Goal: Task Accomplishment & Management: Use online tool/utility

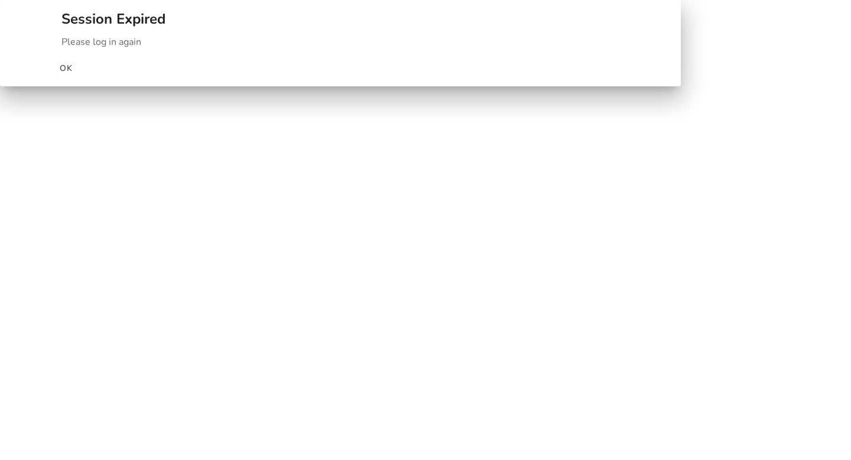
click at [73, 74] on span "OK" at bounding box center [67, 68] width 14 height 12
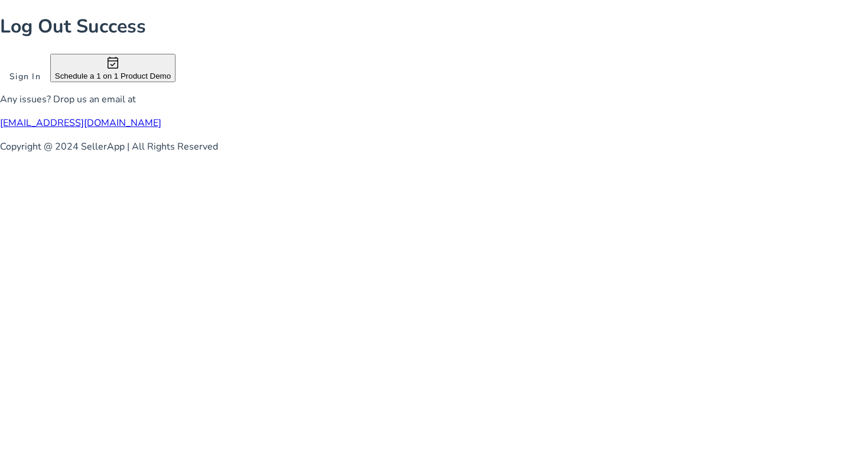
click at [50, 90] on span at bounding box center [25, 76] width 50 height 28
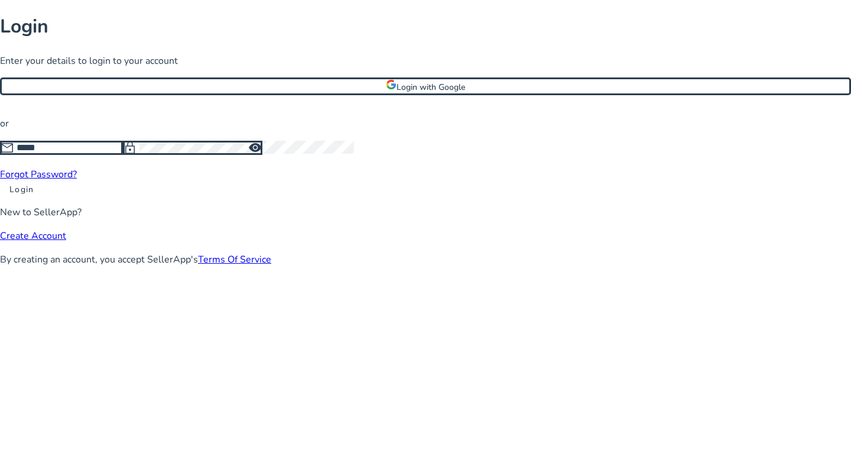
click at [123, 154] on input at bounding box center [70, 147] width 106 height 13
click at [421, 93] on span "Login with Google" at bounding box center [430, 87] width 69 height 11
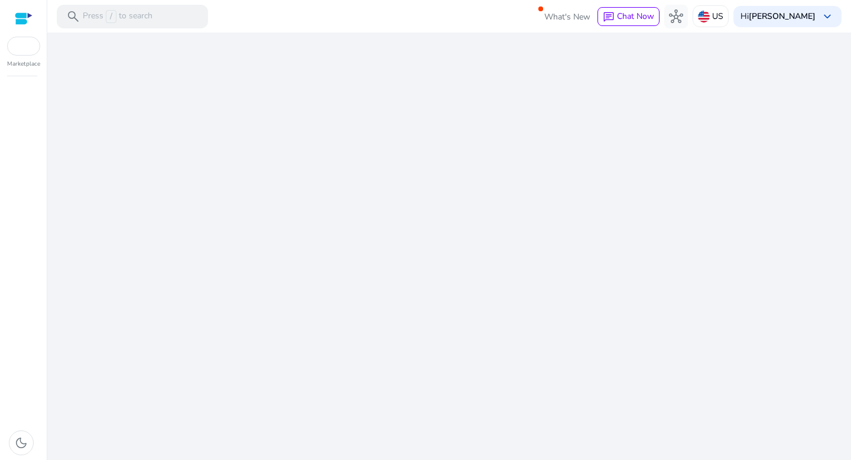
click at [381, 226] on div "We are getting things ready for you..." at bounding box center [449, 245] width 794 height 427
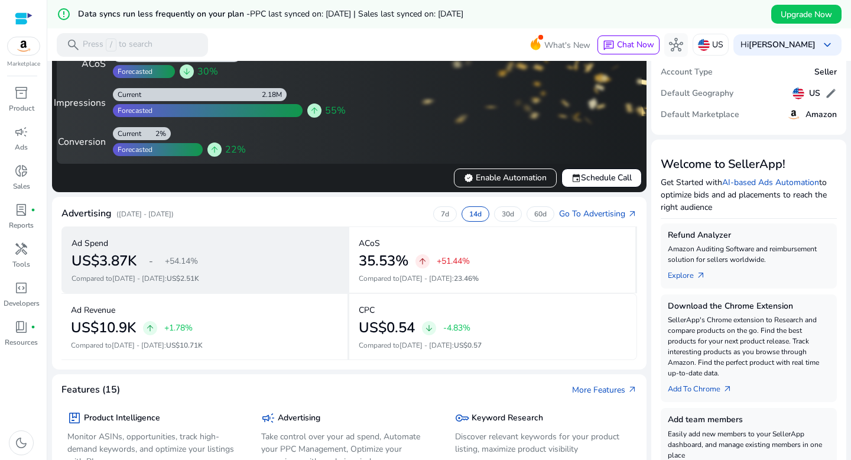
scroll to position [50, 0]
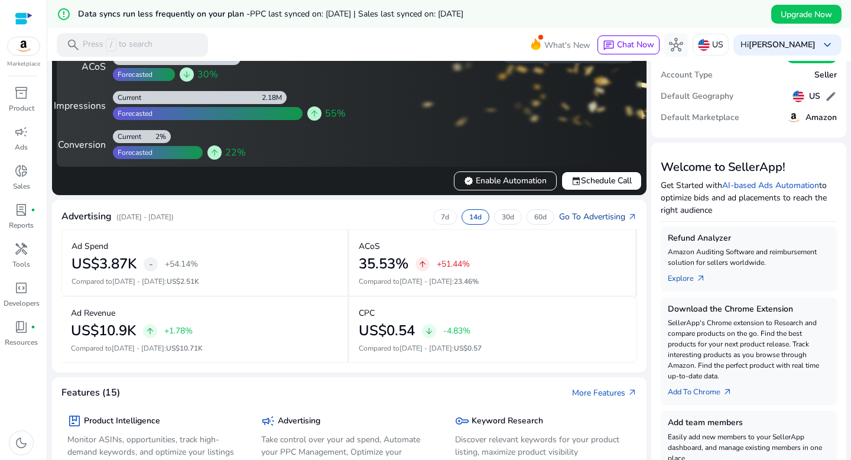
click at [594, 219] on link "Go To Advertising arrow_outward" at bounding box center [598, 216] width 78 height 12
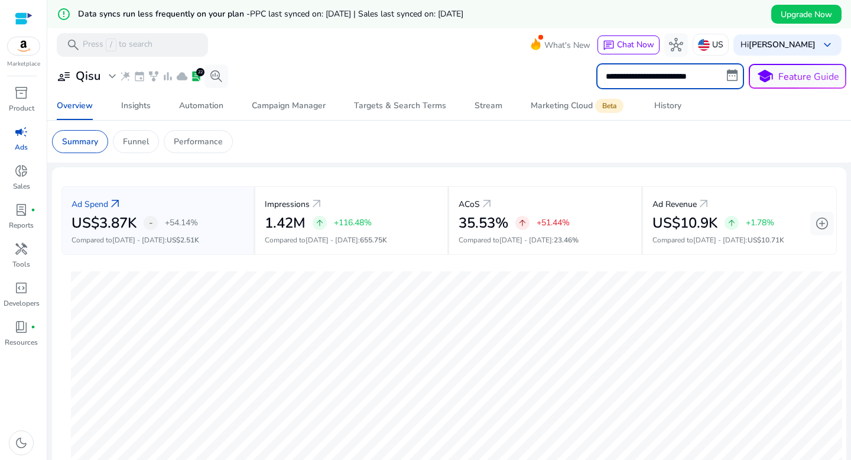
click at [669, 74] on input "**********" at bounding box center [670, 76] width 148 height 26
select select "*"
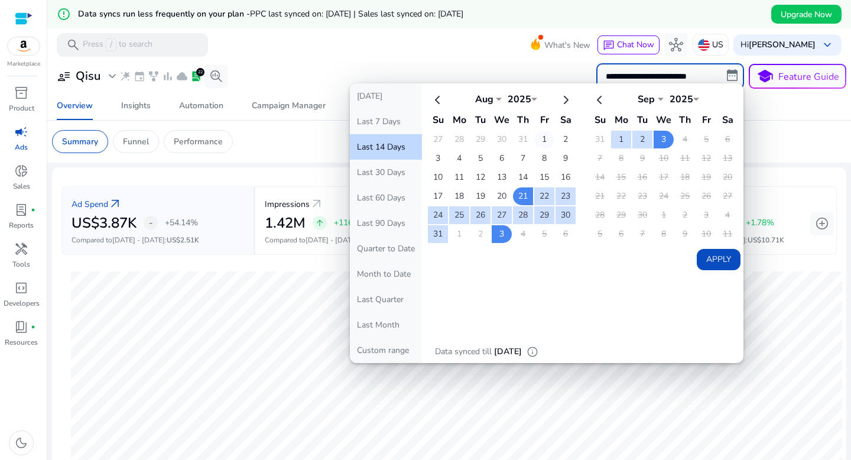
click at [536, 142] on td "1" at bounding box center [544, 140] width 20 height 18
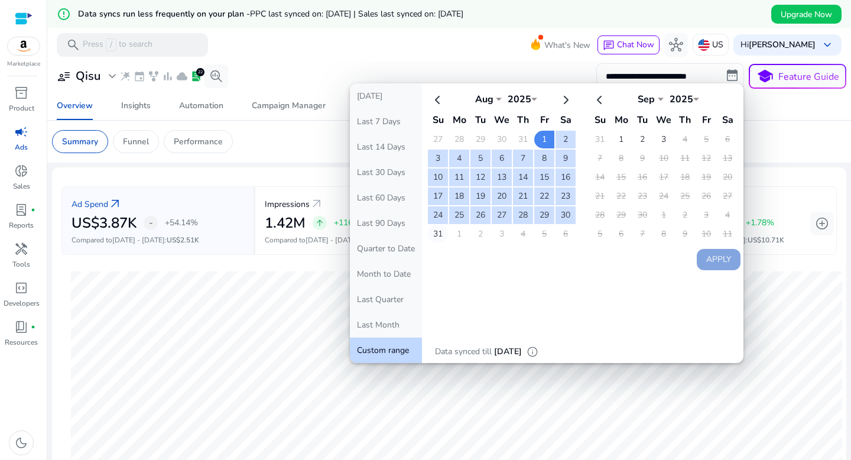
click at [437, 233] on td "31" at bounding box center [438, 234] width 20 height 18
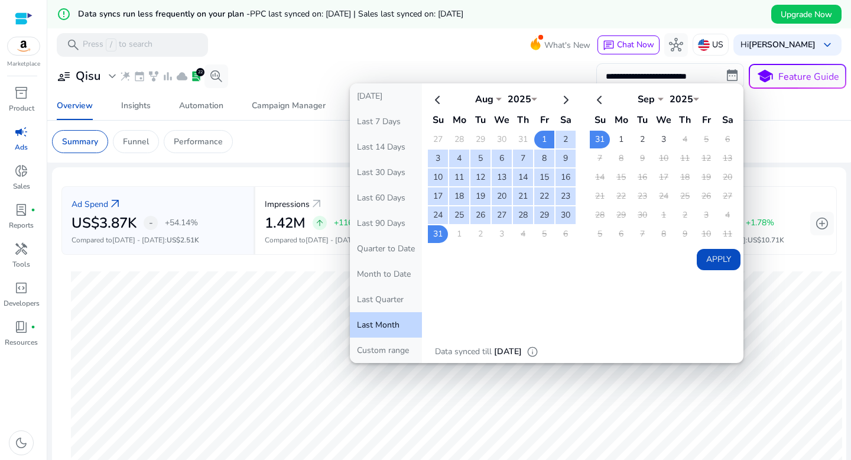
click at [709, 259] on button "Apply" at bounding box center [719, 259] width 44 height 21
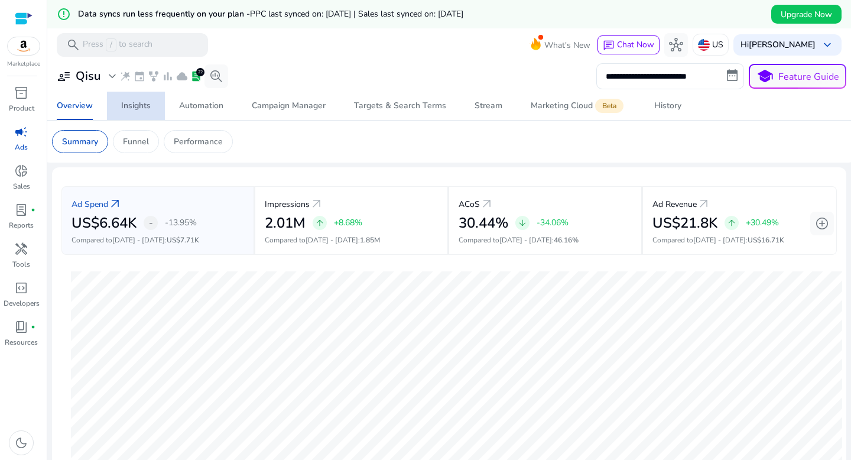
click at [139, 110] on div "Insights" at bounding box center [136, 106] width 30 height 8
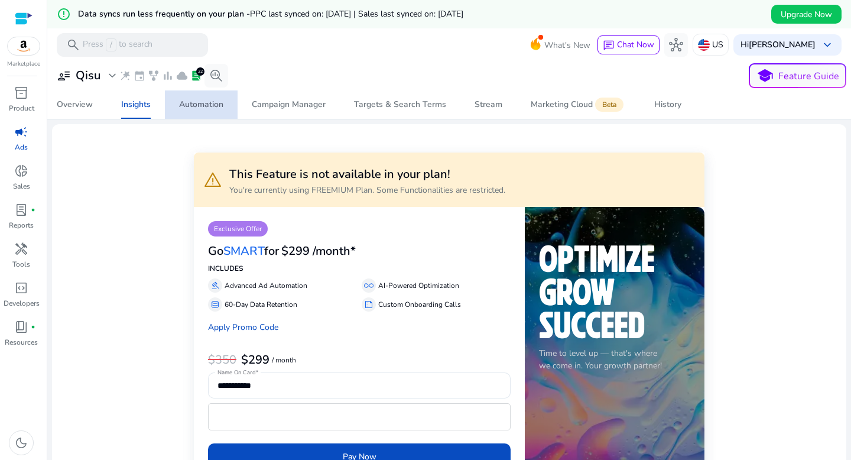
click at [199, 100] on div "Automation" at bounding box center [201, 104] width 44 height 8
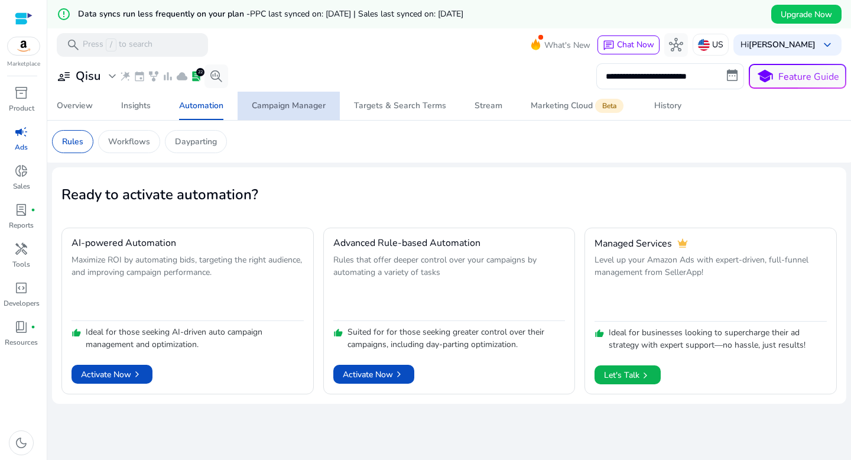
click at [281, 116] on span "Campaign Manager" at bounding box center [289, 106] width 74 height 28
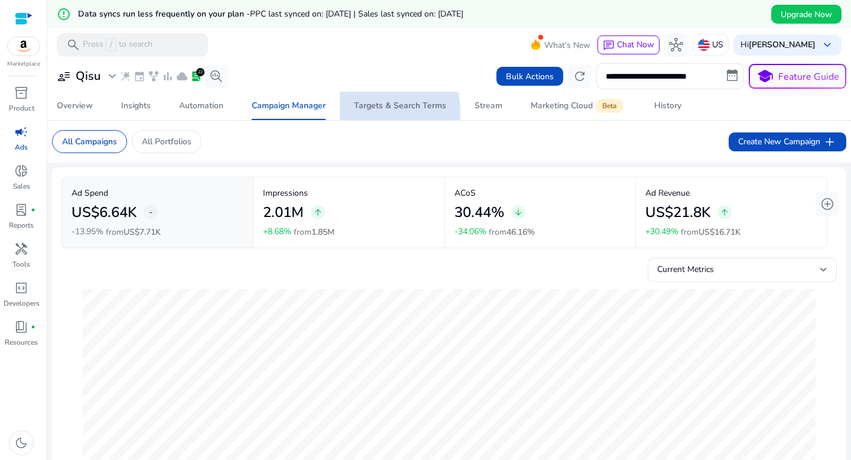
click at [383, 113] on span "Targets & Search Terms" at bounding box center [400, 106] width 92 height 28
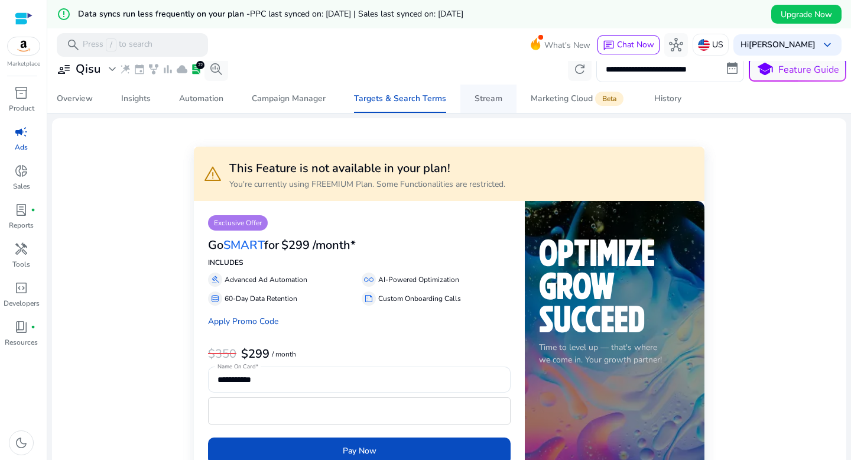
click at [466, 103] on link "Stream" at bounding box center [488, 98] width 56 height 28
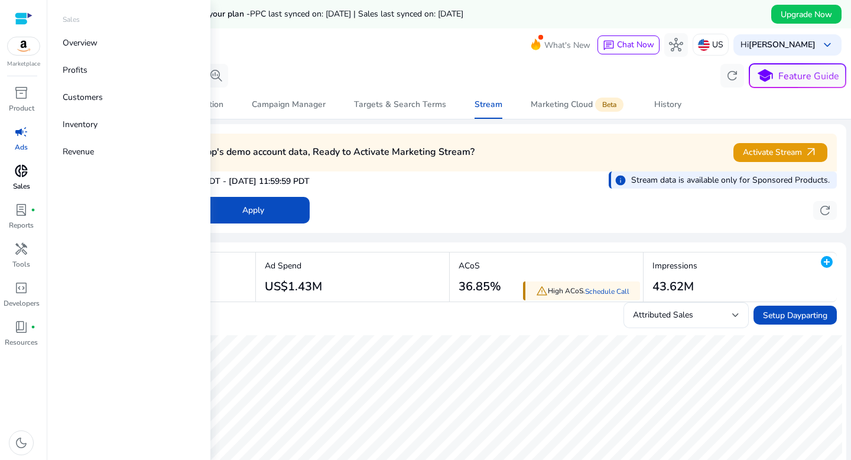
click at [25, 177] on span "donut_small" at bounding box center [21, 171] width 14 height 14
select select "*"
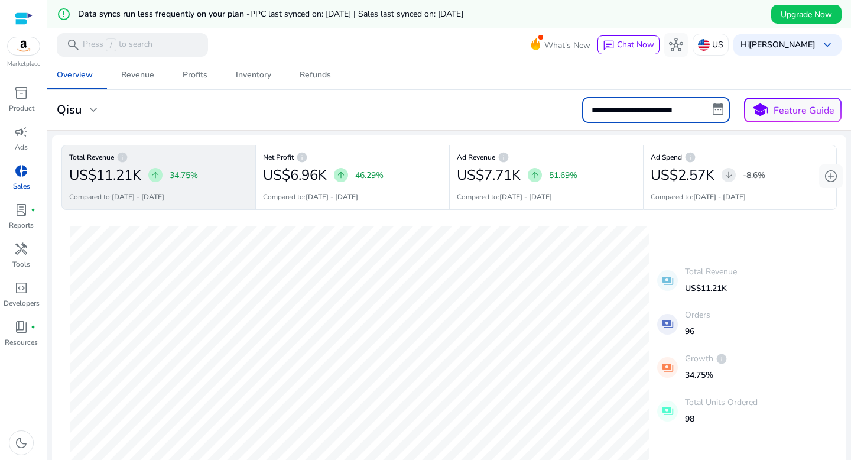
click at [635, 114] on input "**********" at bounding box center [656, 110] width 148 height 26
select select "*"
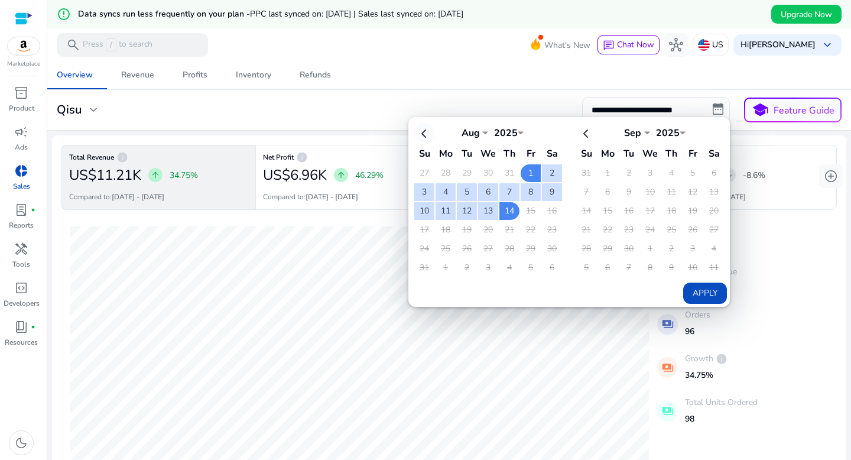
click at [428, 134] on th at bounding box center [424, 132] width 20 height 19
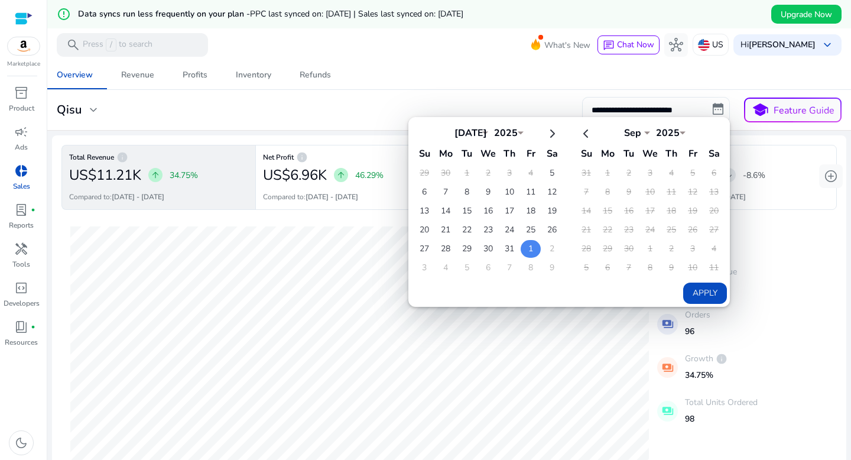
click at [525, 249] on td "1" at bounding box center [530, 249] width 20 height 18
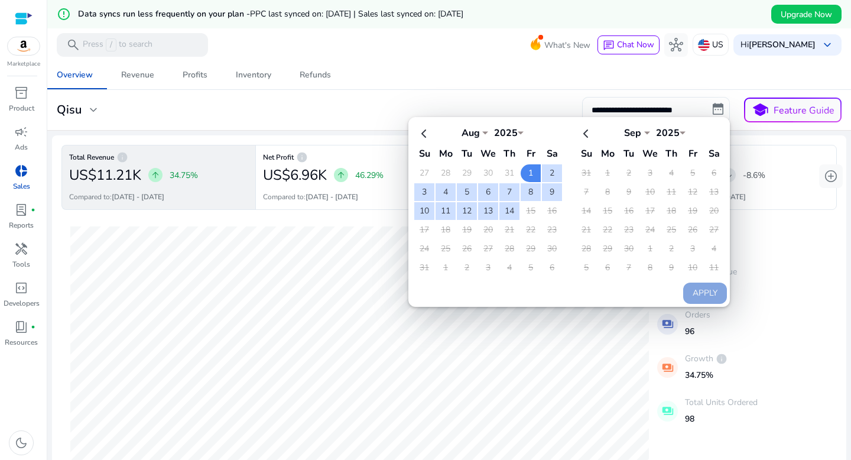
click at [419, 268] on td "31" at bounding box center [424, 268] width 20 height 18
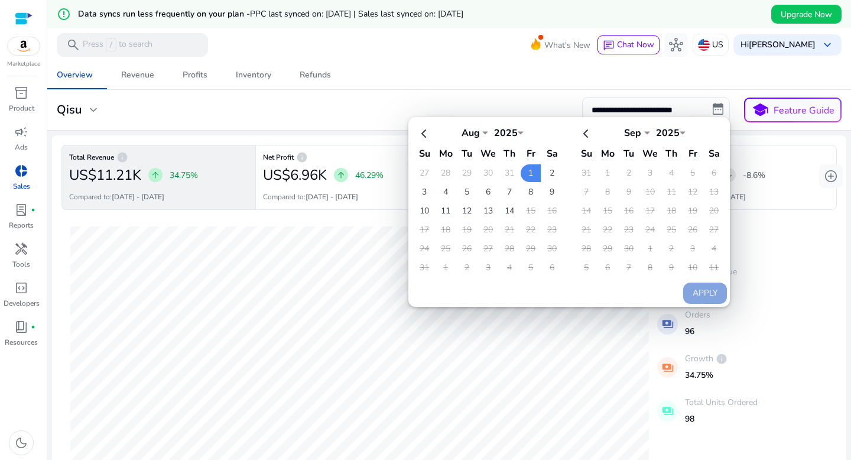
click at [485, 77] on div "Overview Revenue Profits Inventory Refunds" at bounding box center [449, 75] width 813 height 28
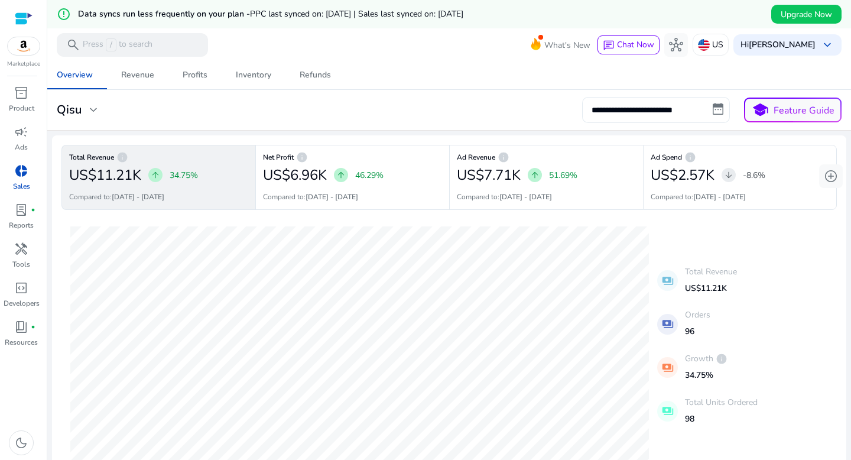
click at [710, 109] on input "**********" at bounding box center [656, 110] width 148 height 26
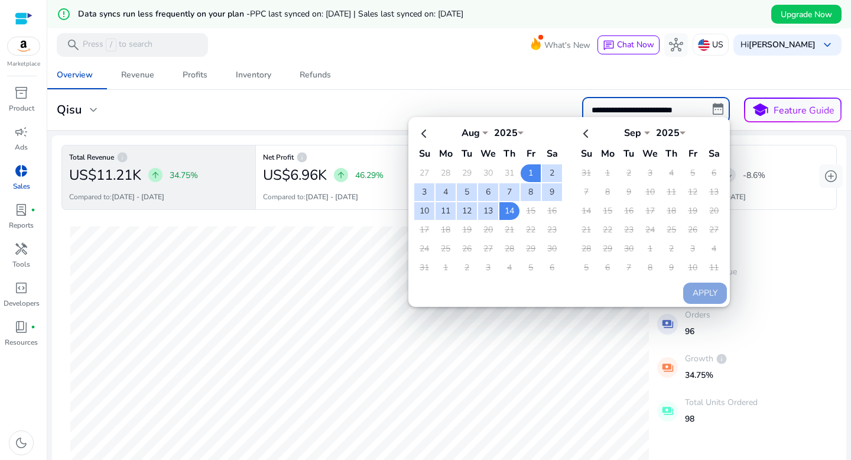
click at [450, 64] on div "Overview Revenue Profits Inventory Refunds" at bounding box center [449, 75] width 813 height 28
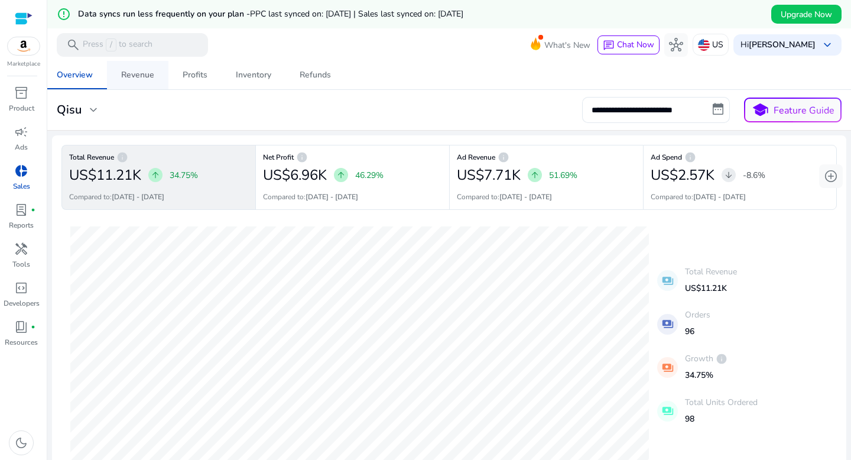
click at [134, 74] on div "Revenue" at bounding box center [137, 75] width 33 height 8
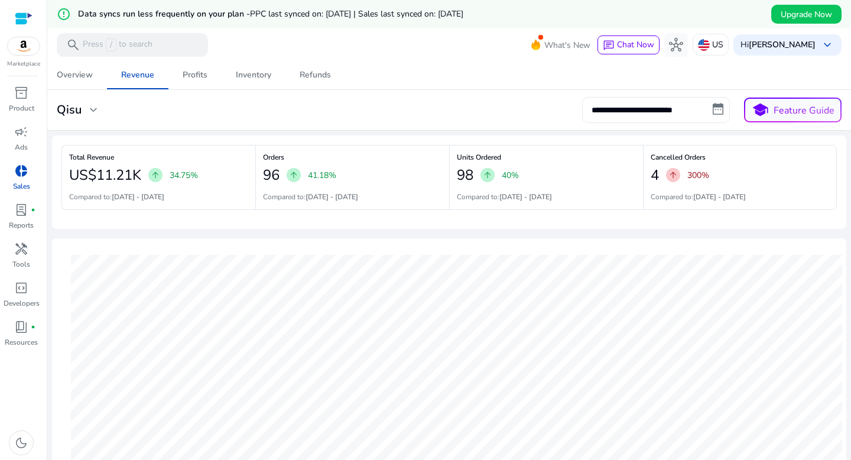
click at [718, 103] on input "**********" at bounding box center [656, 110] width 148 height 26
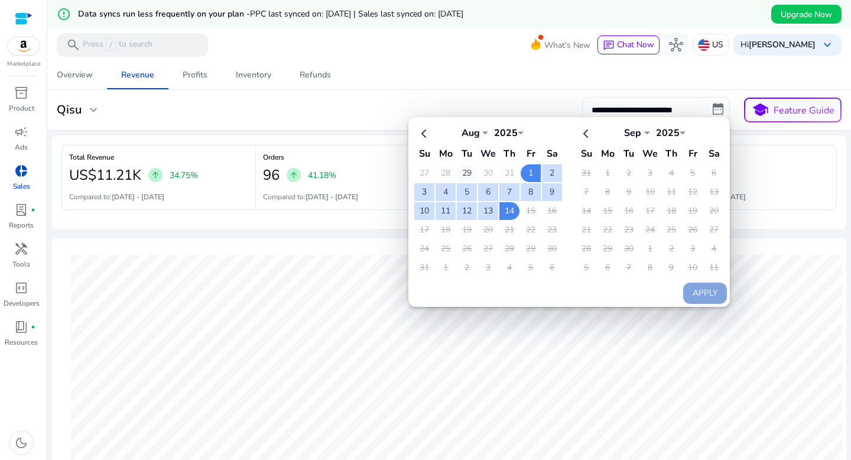
click at [465, 172] on td "29" at bounding box center [467, 173] width 20 height 18
select select "*"
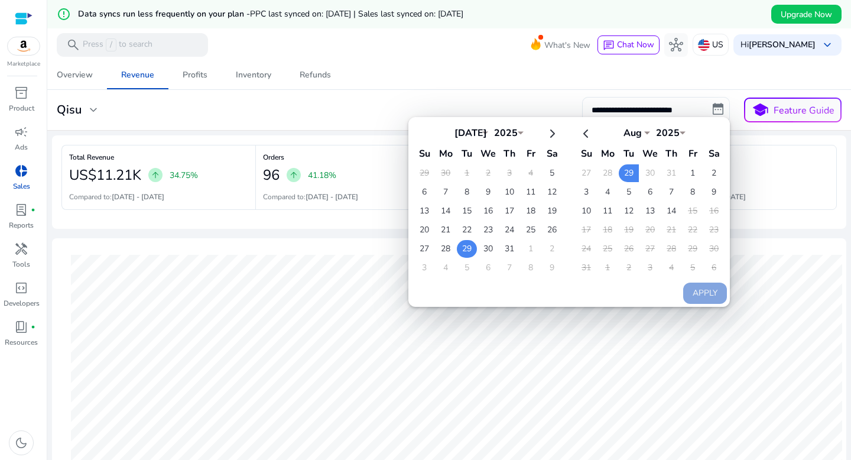
click at [462, 245] on td "29" at bounding box center [467, 249] width 20 height 18
click at [547, 174] on td "5" at bounding box center [552, 173] width 20 height 18
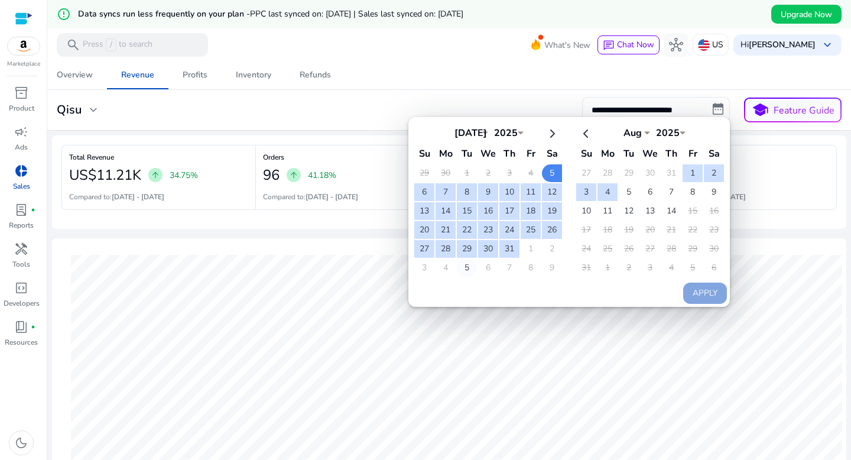
click at [463, 269] on td "5" at bounding box center [467, 268] width 20 height 18
click at [687, 171] on td "1" at bounding box center [692, 173] width 20 height 18
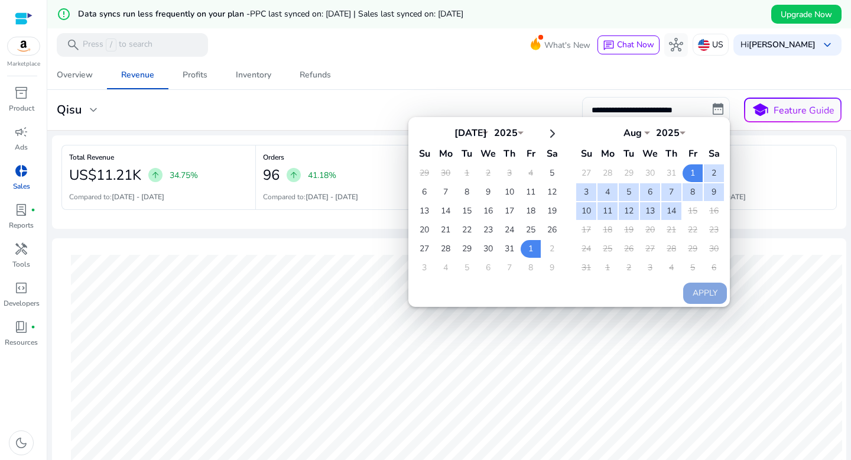
click at [581, 270] on td "31" at bounding box center [586, 268] width 20 height 18
click at [785, 194] on div "Compared to: [DATE] - [DATE]" at bounding box center [739, 196] width 178 height 11
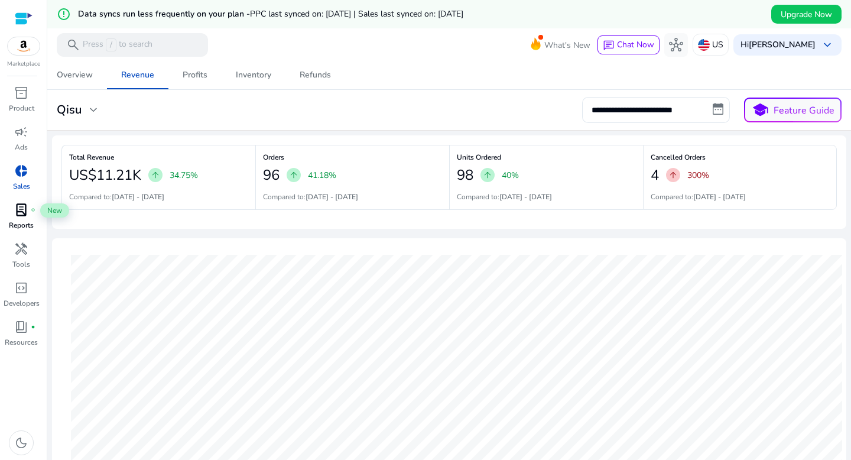
click at [20, 216] on span "lab_profile" at bounding box center [21, 210] width 14 height 14
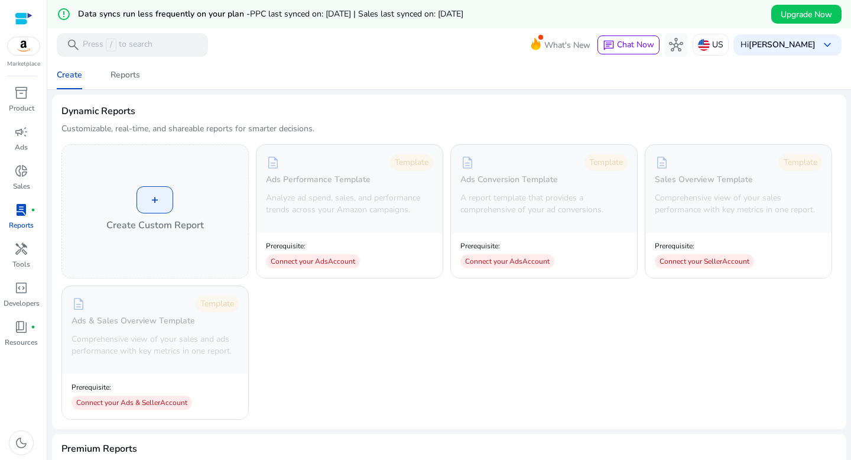
click at [64, 18] on mat-icon "error_outline" at bounding box center [64, 14] width 14 height 14
click at [798, 17] on span "Upgrade Now" at bounding box center [805, 14] width 51 height 12
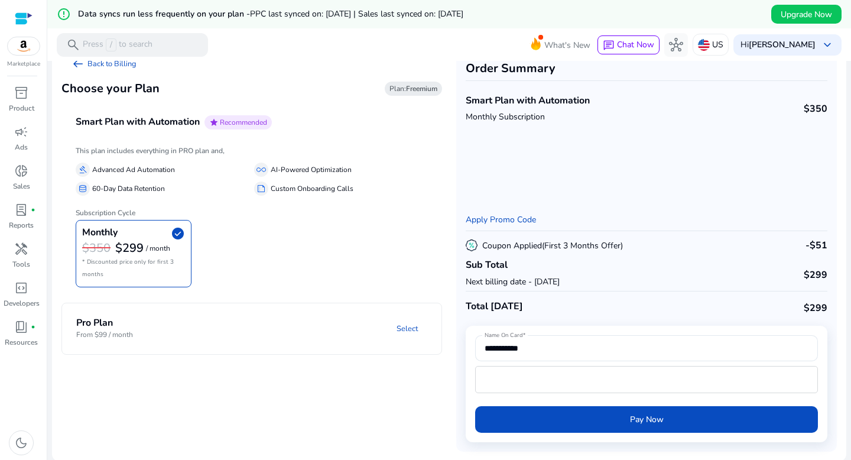
scroll to position [28, 0]
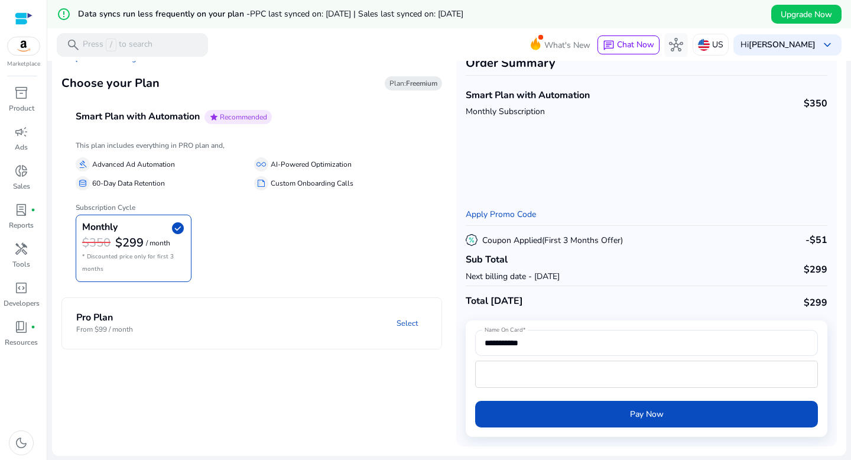
click at [327, 328] on mat-panel-description "Select" at bounding box center [321, 323] width 242 height 22
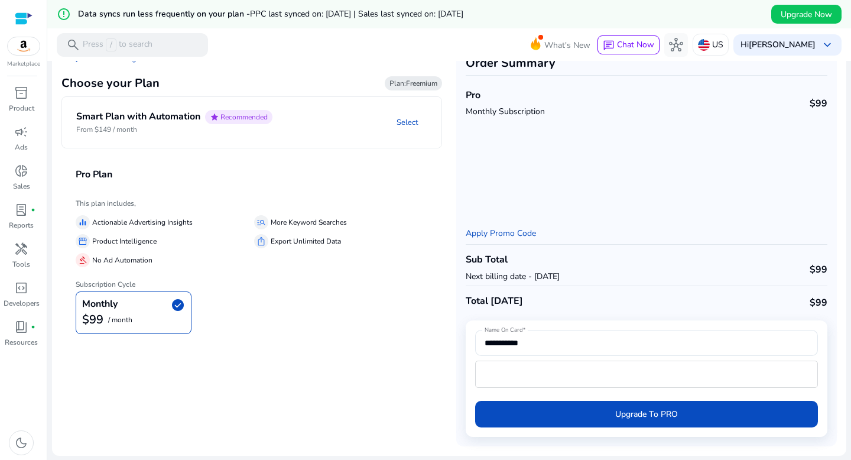
click at [352, 125] on mat-panel-description "Select" at bounding box center [362, 122] width 160 height 25
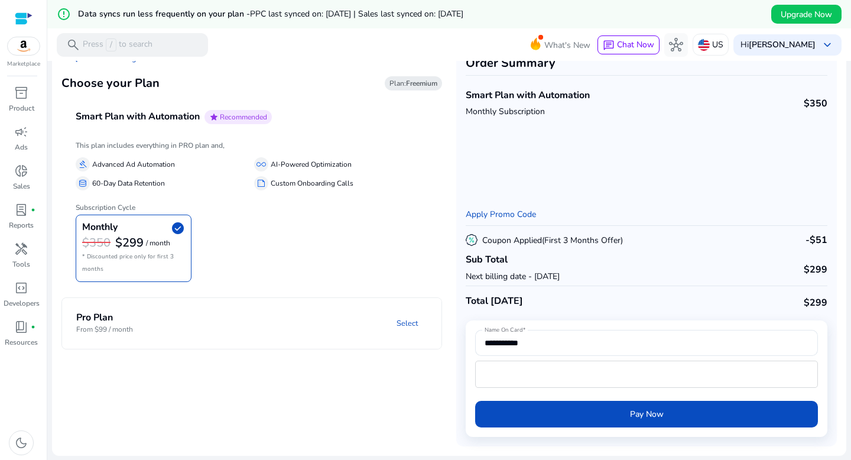
click at [326, 315] on mat-panel-description "Select" at bounding box center [321, 323] width 242 height 22
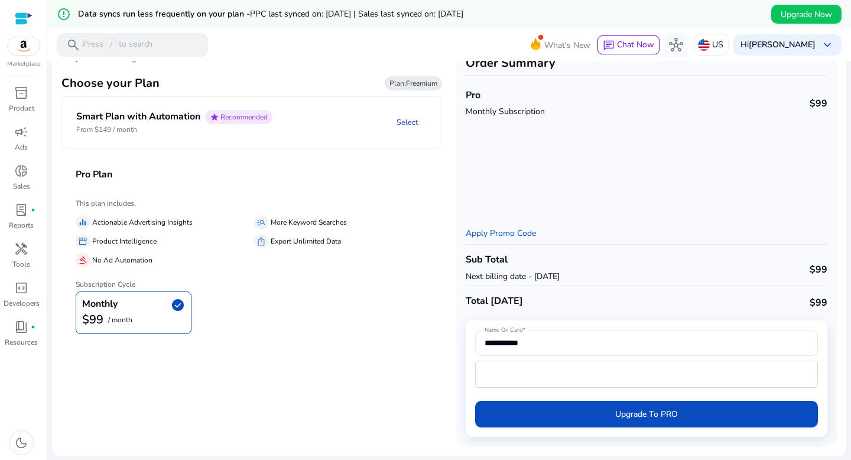
scroll to position [0, 0]
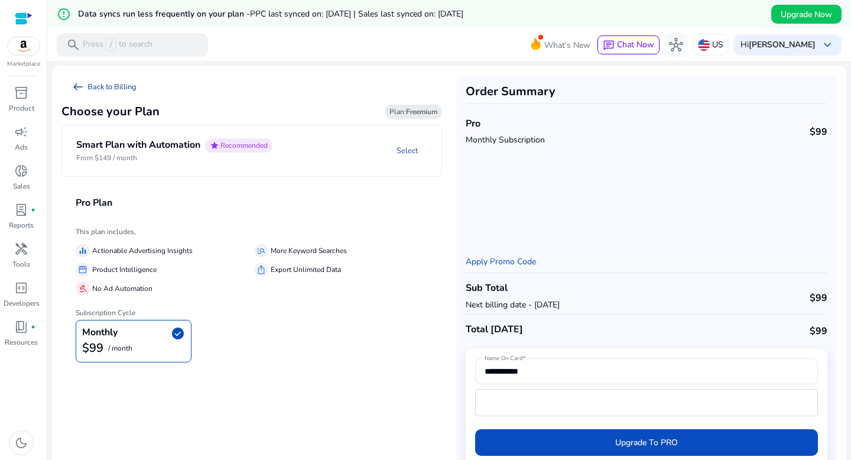
click at [96, 87] on link "arrow_left_alt Back to Billing" at bounding box center [103, 87] width 84 height 24
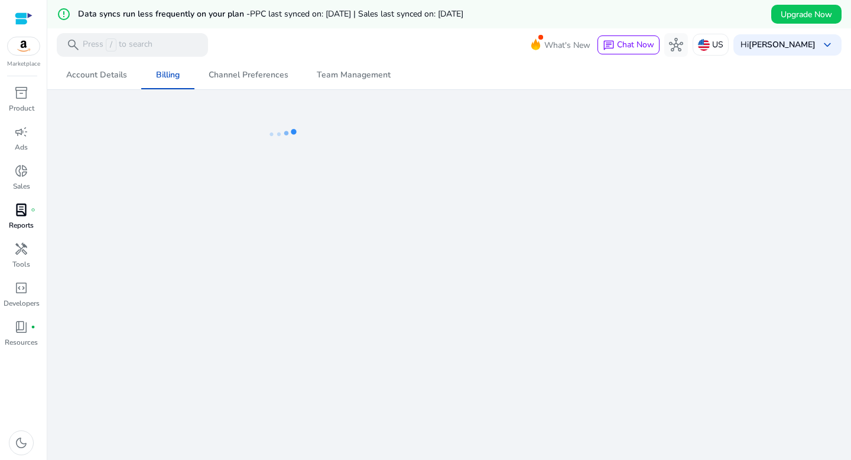
click at [22, 229] on p "Reports" at bounding box center [21, 225] width 25 height 11
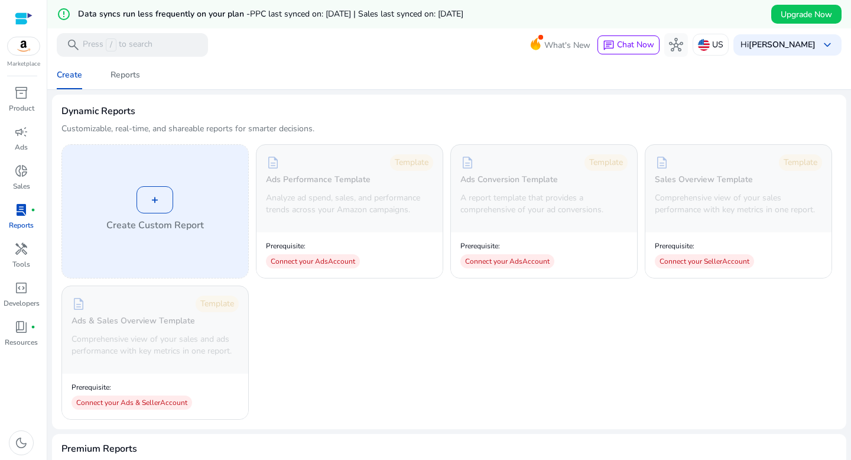
click at [168, 204] on div "+" at bounding box center [154, 199] width 37 height 27
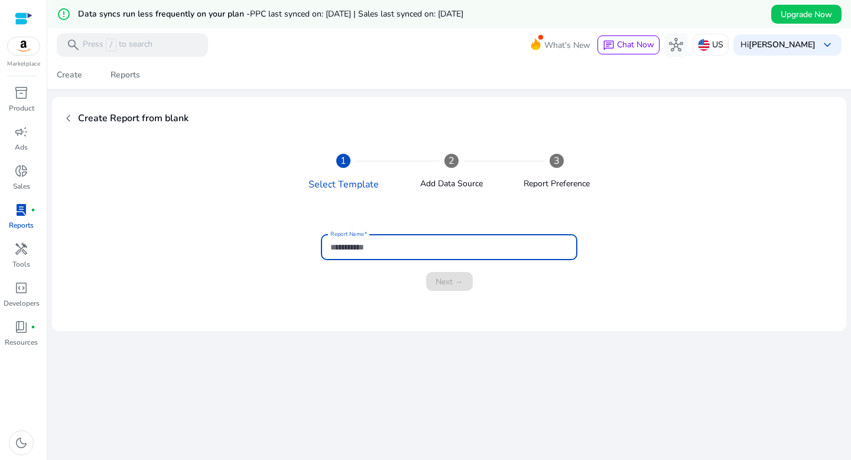
click at [360, 243] on input "Report Name" at bounding box center [448, 246] width 237 height 13
type input "***"
click at [451, 284] on span "Next →" at bounding box center [449, 281] width 28 height 12
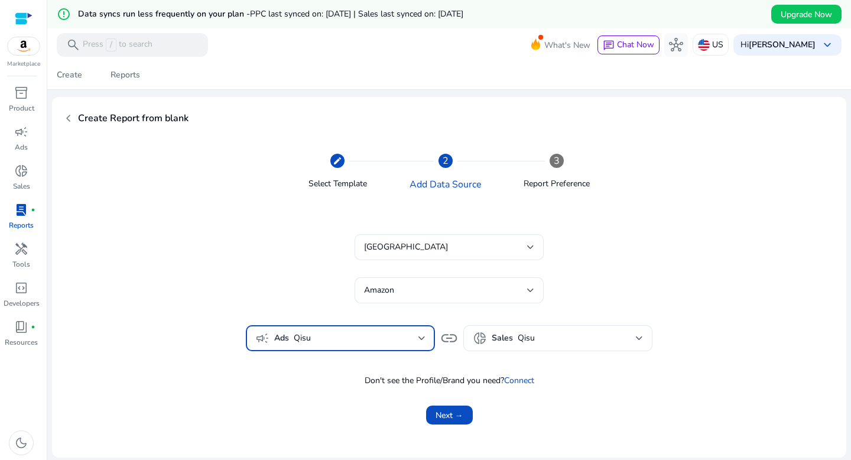
click at [414, 339] on span "Qisu" at bounding box center [356, 337] width 125 height 13
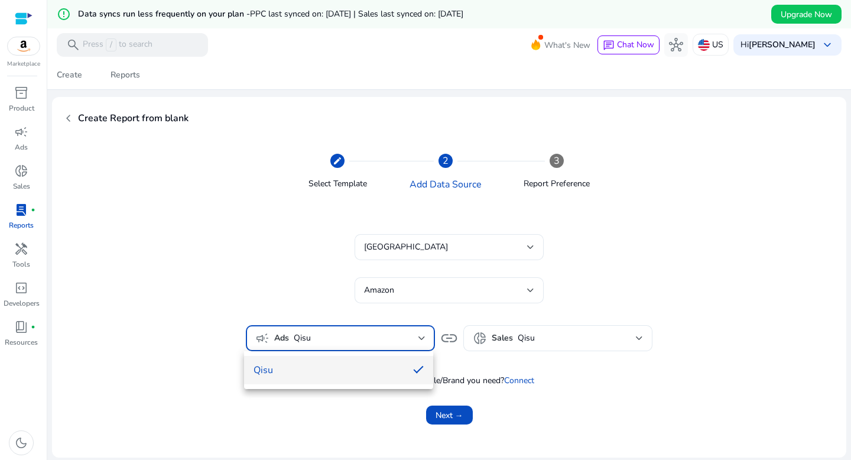
click at [590, 343] on div at bounding box center [425, 230] width 851 height 460
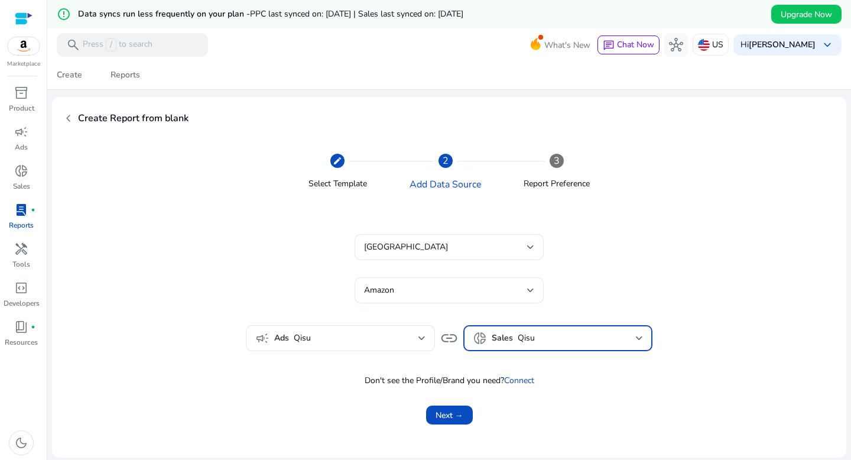
click at [617, 339] on div "Qisu" at bounding box center [577, 337] width 118 height 13
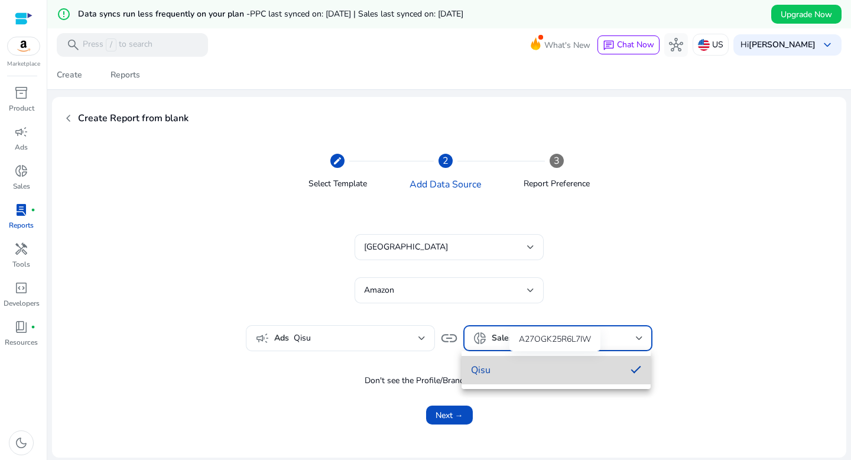
click at [608, 369] on span "Qisu" at bounding box center [546, 369] width 150 height 13
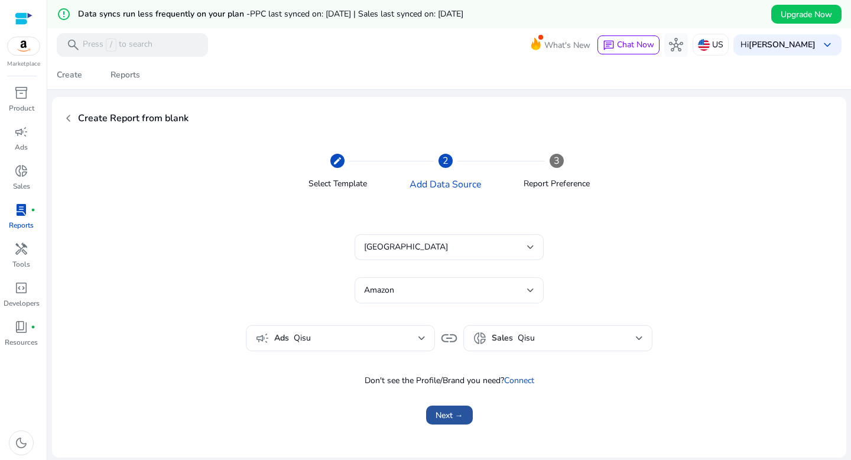
click at [448, 414] on span "Next →" at bounding box center [449, 415] width 28 height 12
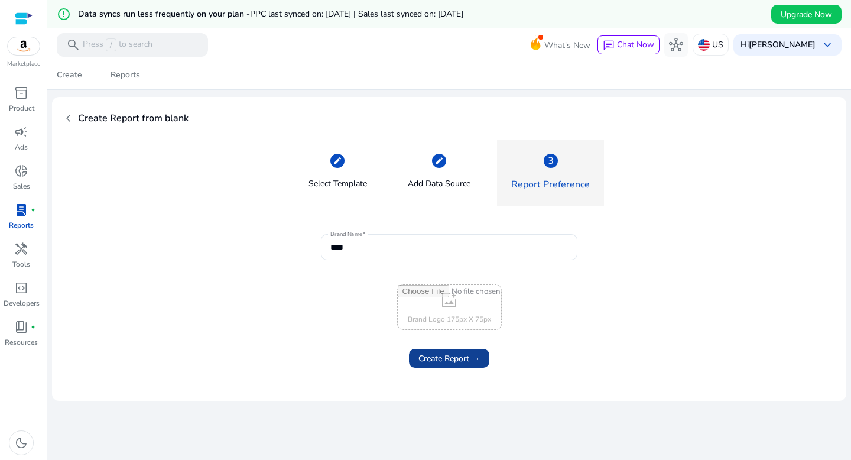
click at [455, 363] on span "Create Report →" at bounding box center [448, 358] width 61 height 12
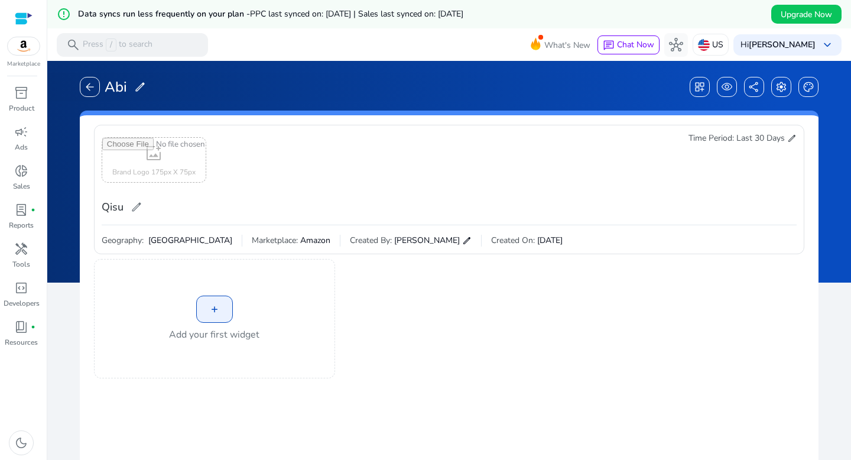
click at [233, 298] on div "+ Add your first widget" at bounding box center [214, 318] width 241 height 119
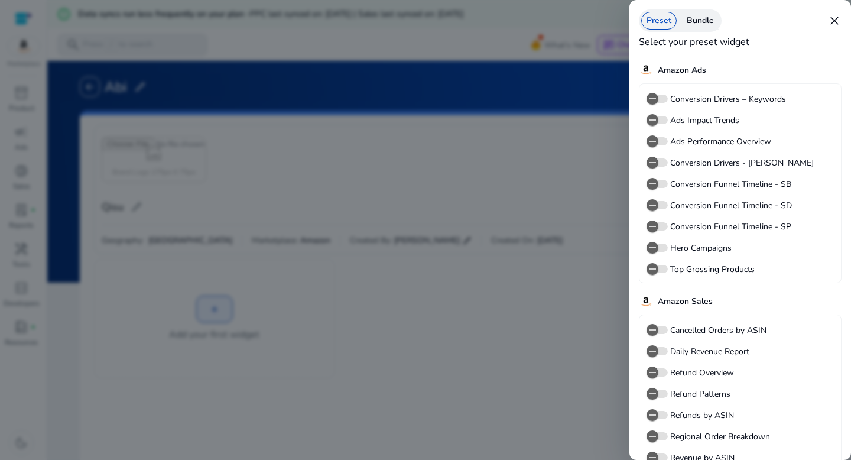
click at [704, 21] on div "Bundle" at bounding box center [700, 21] width 38 height 18
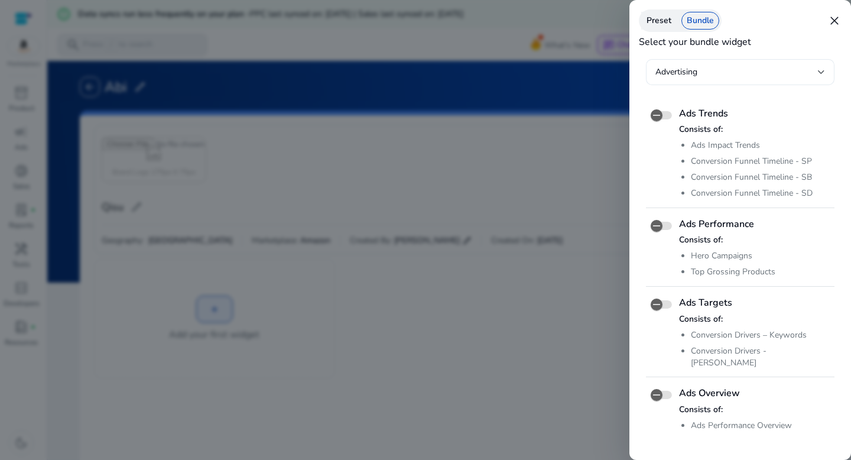
click at [687, 76] on span "Advertising" at bounding box center [676, 71] width 42 height 11
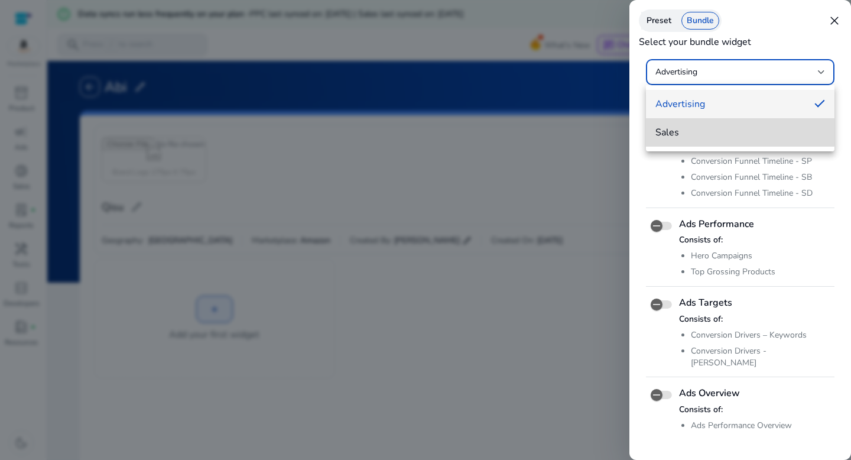
click at [677, 132] on span "Sales" at bounding box center [740, 132] width 170 height 13
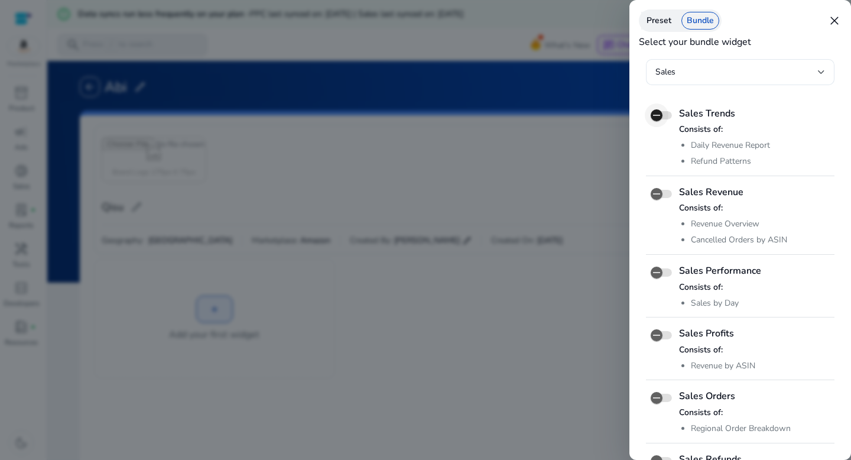
click at [663, 116] on span "button" at bounding box center [657, 115] width 24 height 24
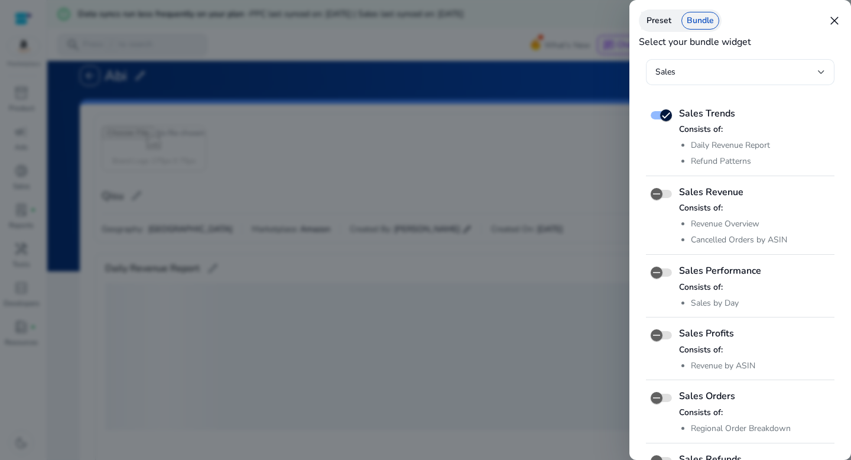
scroll to position [236, 0]
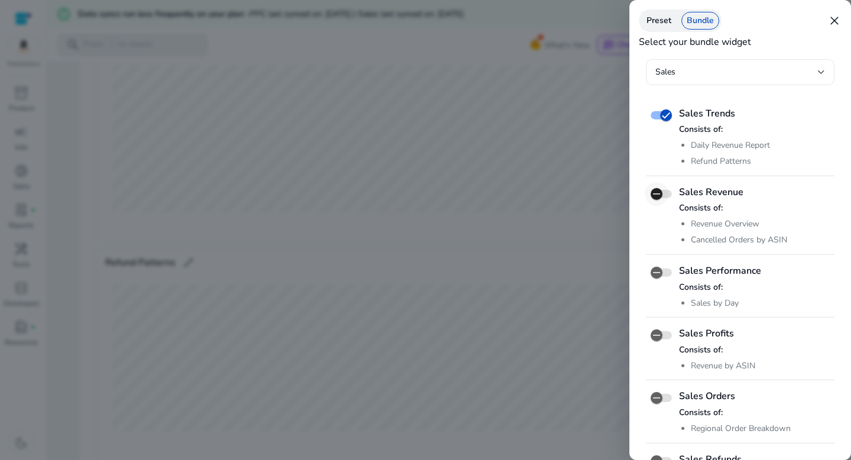
click at [662, 194] on span "button" at bounding box center [656, 194] width 12 height 12
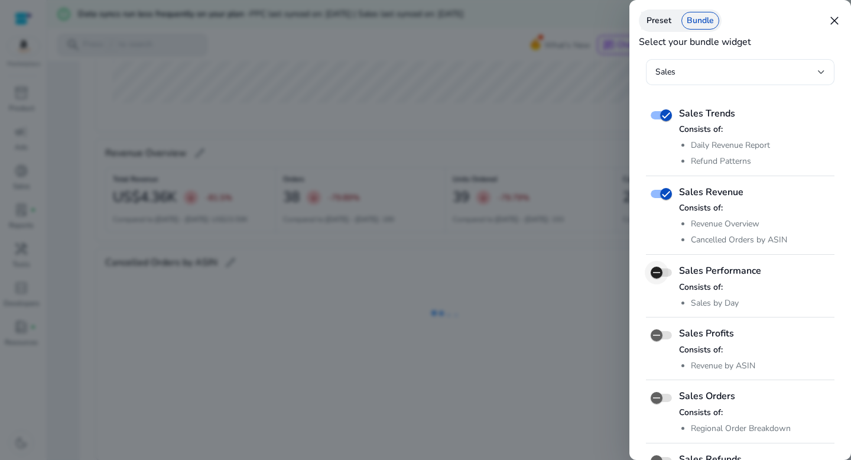
click at [661, 272] on icon "button" at bounding box center [656, 272] width 11 height 11
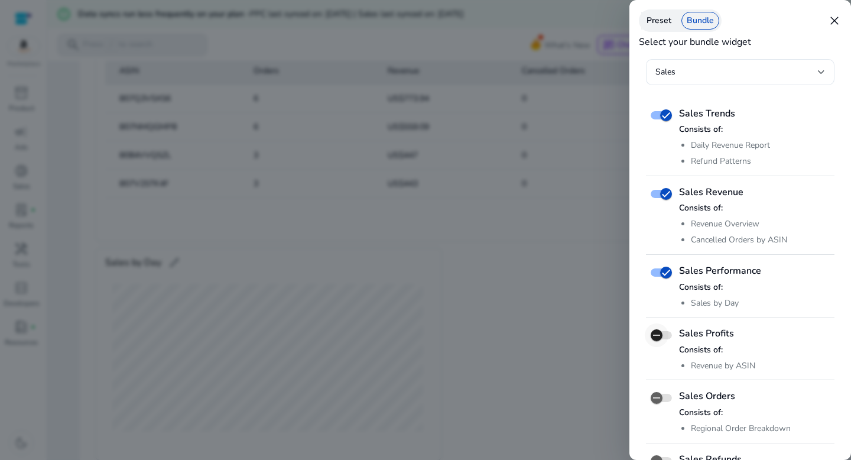
click at [662, 337] on span "button" at bounding box center [656, 335] width 12 height 12
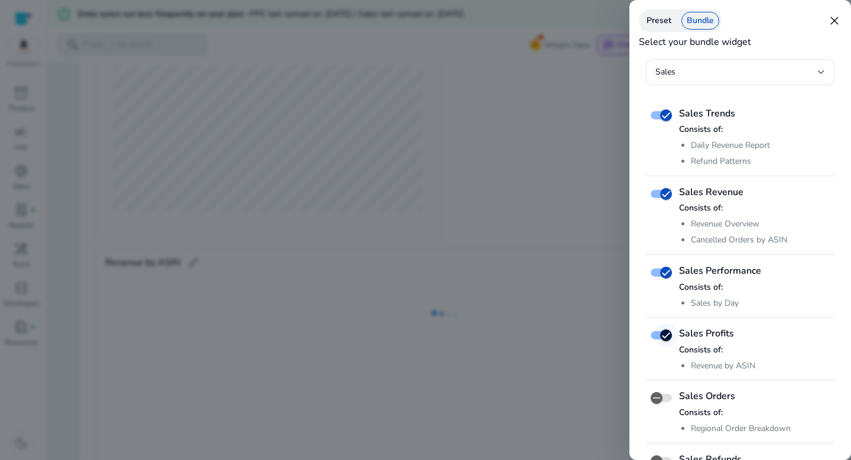
scroll to position [58, 0]
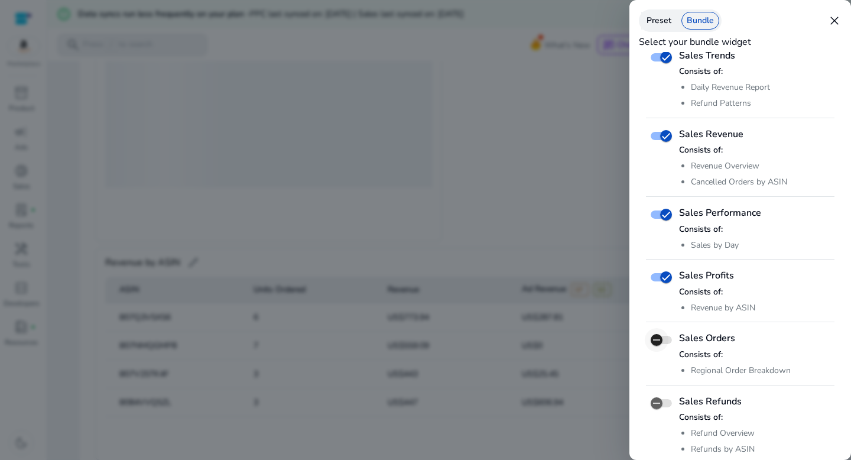
click at [663, 344] on span "button" at bounding box center [657, 340] width 24 height 24
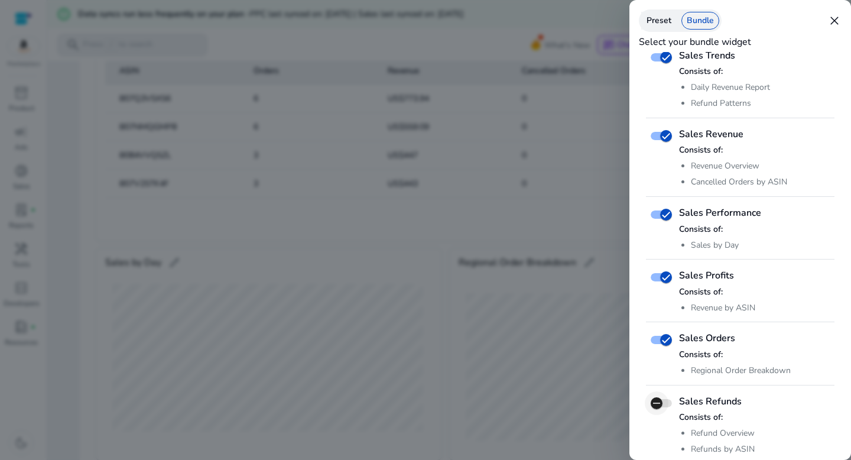
click at [663, 404] on span "button" at bounding box center [657, 403] width 24 height 24
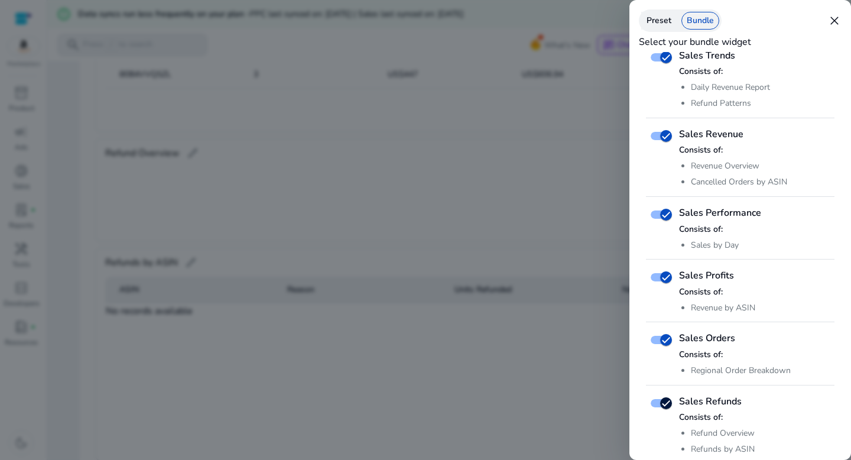
scroll to position [0, 0]
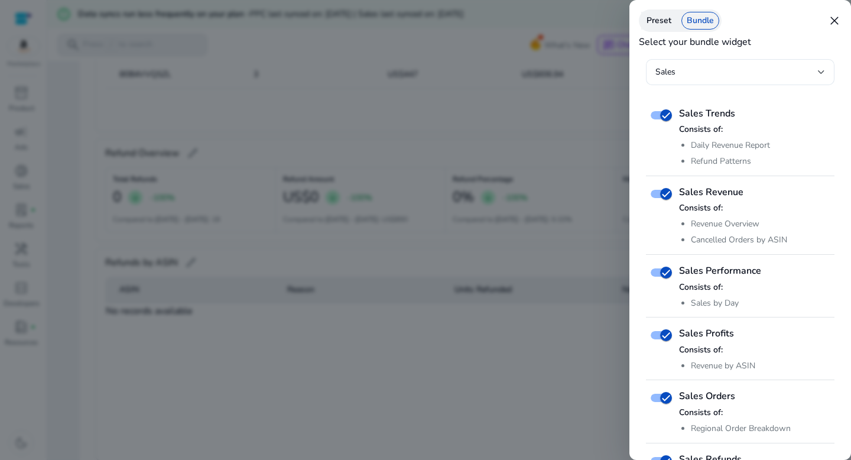
click at [578, 139] on div at bounding box center [425, 230] width 851 height 460
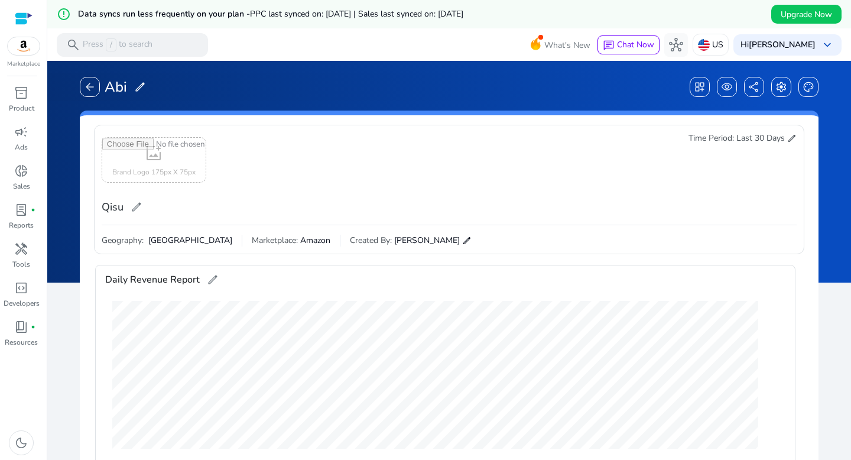
click at [787, 141] on span "edit" at bounding box center [791, 138] width 9 height 9
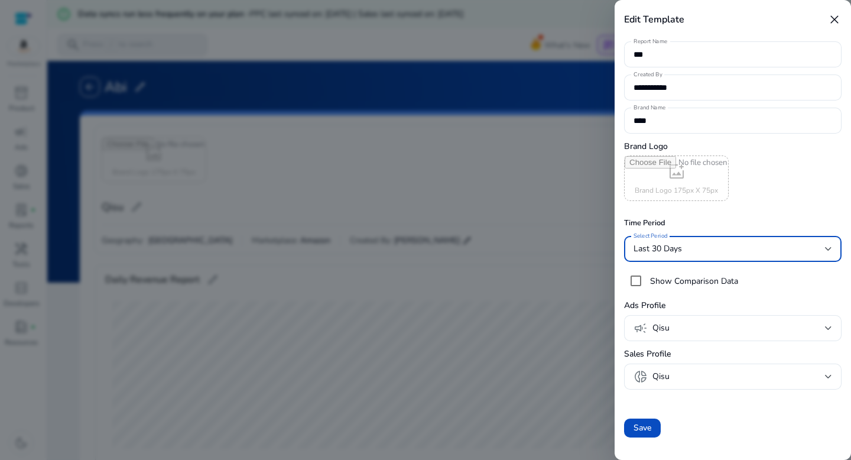
click at [682, 242] on div "Last 30 Days" at bounding box center [728, 248] width 191 height 13
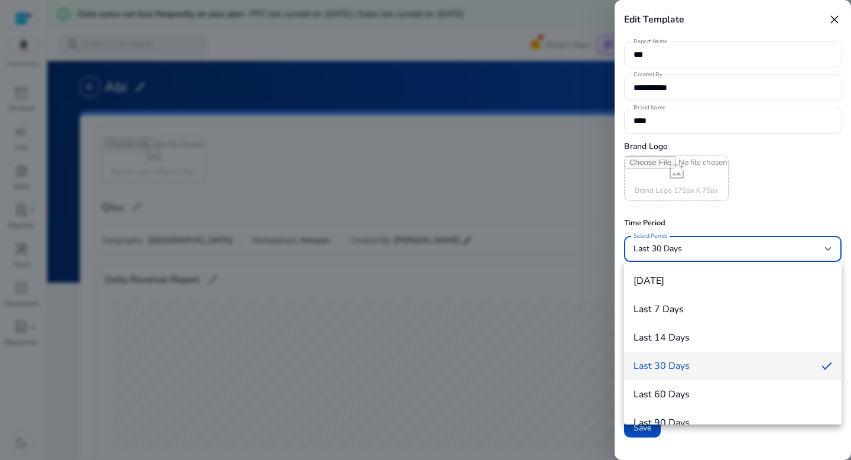
click at [570, 318] on div at bounding box center [425, 230] width 851 height 460
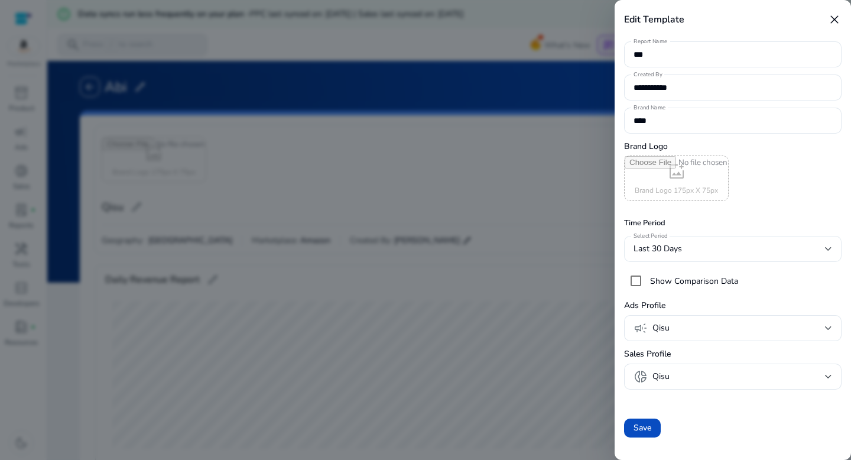
click at [831, 250] on div at bounding box center [828, 248] width 7 height 5
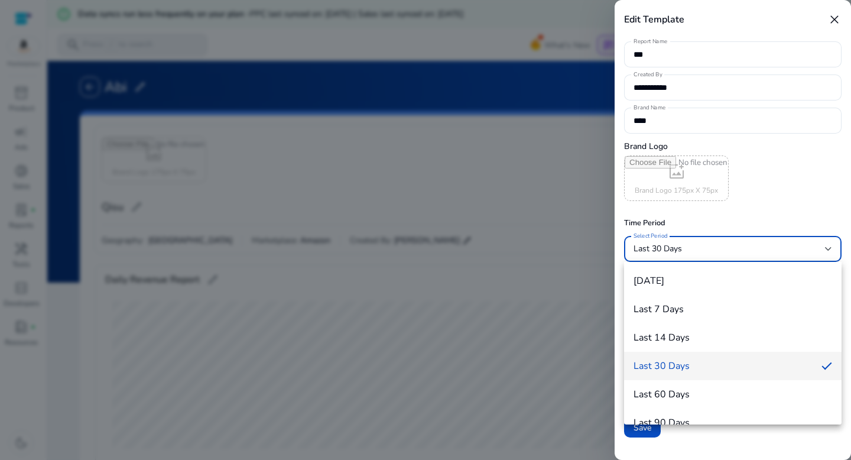
click at [582, 290] on div at bounding box center [425, 230] width 851 height 460
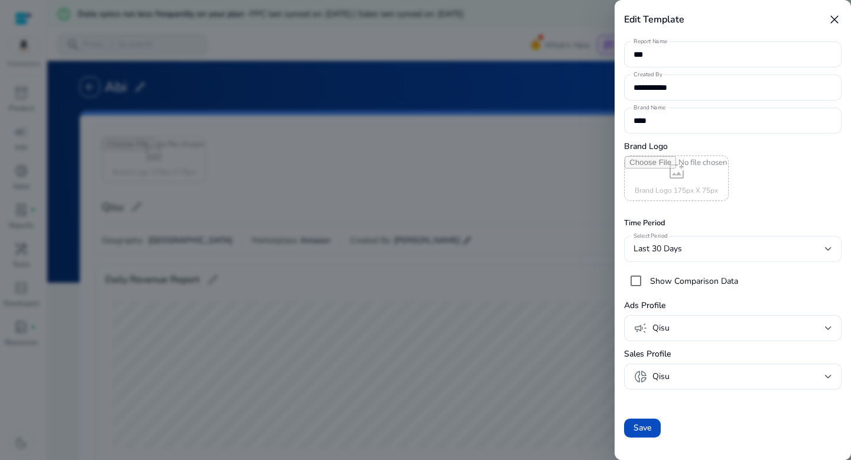
click at [671, 256] on div "Last 30 Days" at bounding box center [732, 249] width 199 height 26
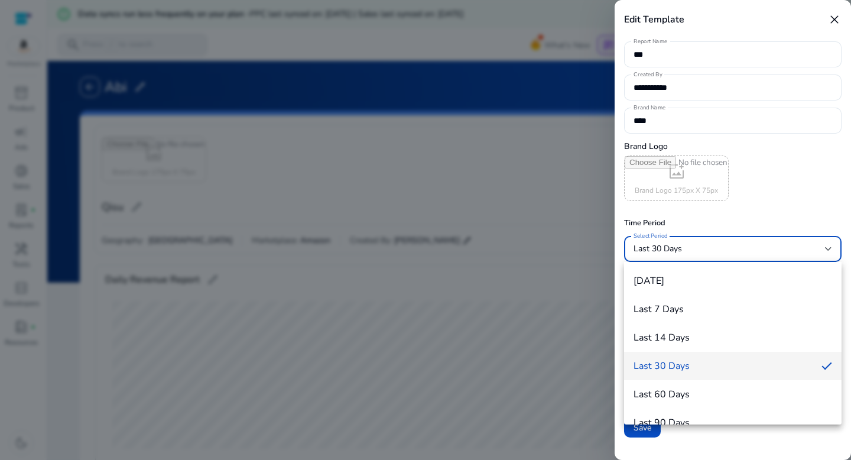
click at [594, 324] on div at bounding box center [425, 230] width 851 height 460
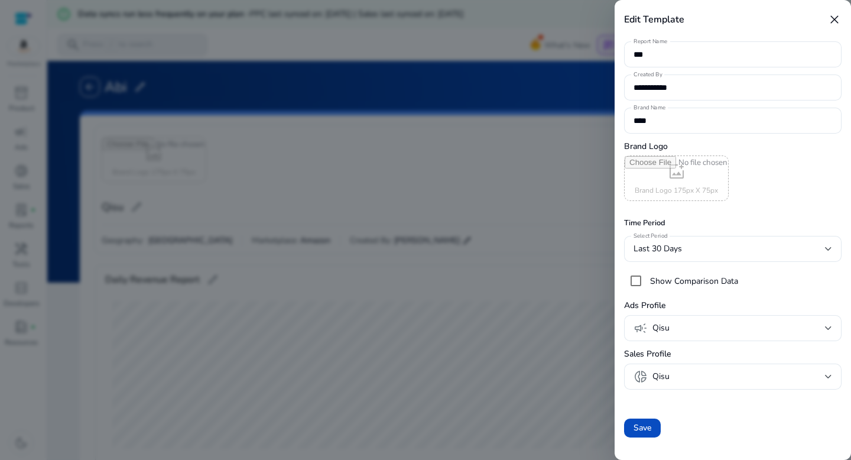
click at [591, 321] on div at bounding box center [425, 230] width 851 height 460
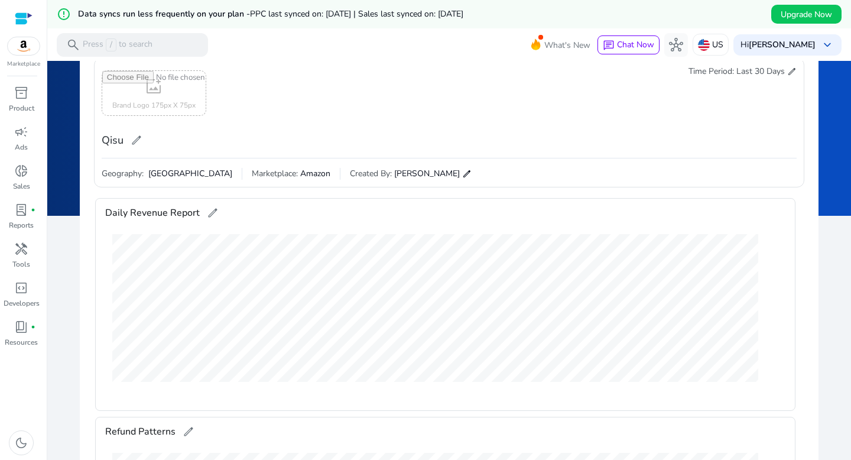
scroll to position [12, 0]
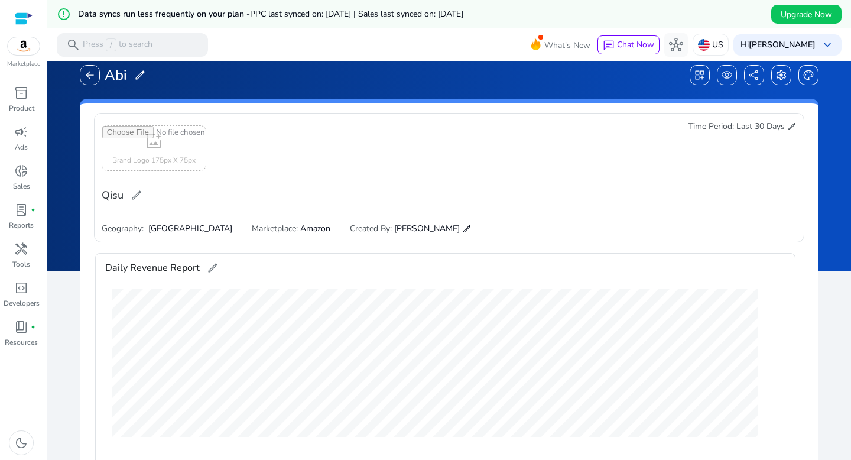
click at [789, 123] on span "edit" at bounding box center [791, 126] width 9 height 9
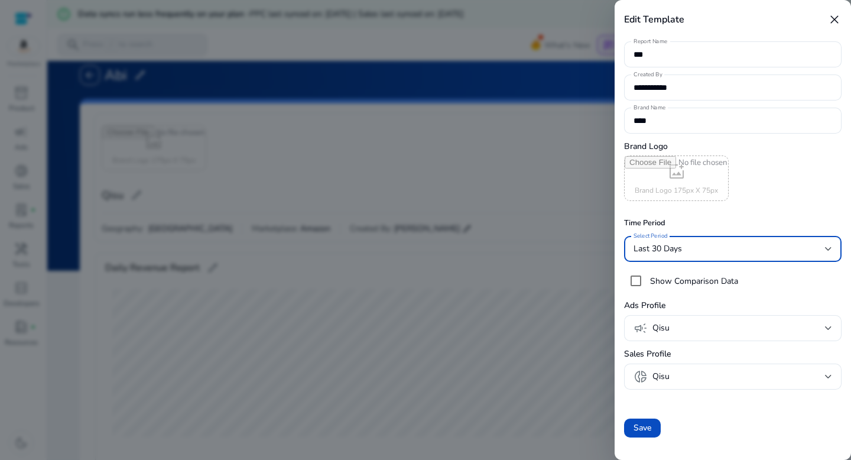
click at [689, 248] on div "Last 30 Days" at bounding box center [728, 248] width 191 height 13
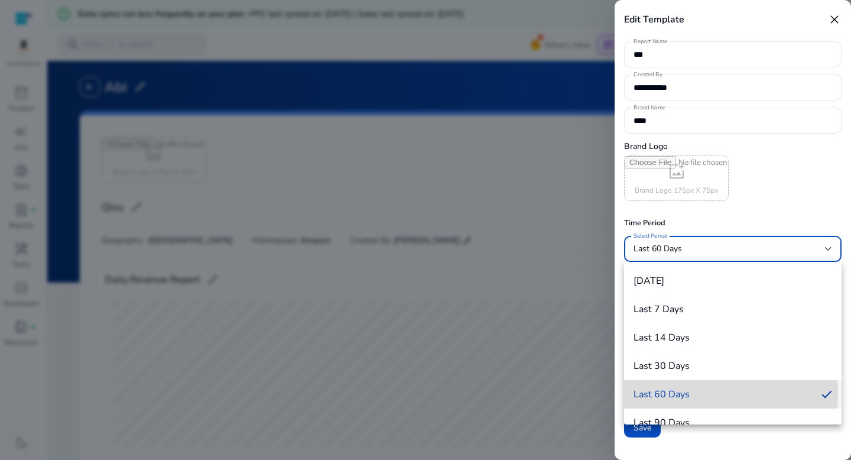
scroll to position [12, 0]
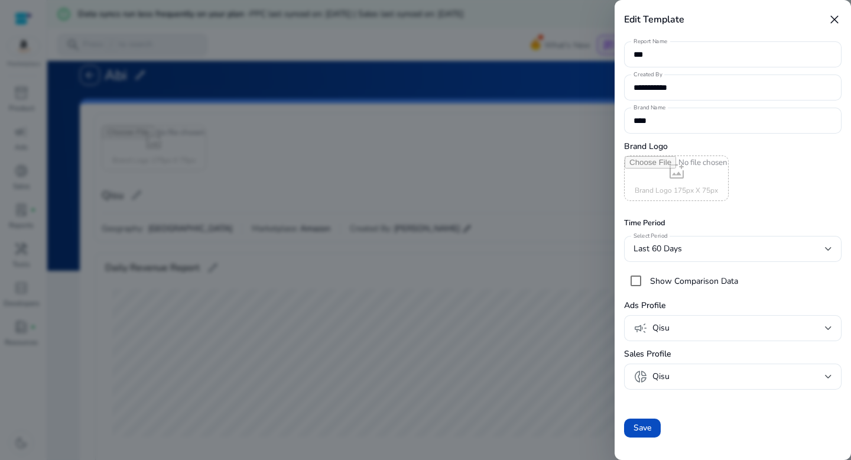
click at [545, 289] on div at bounding box center [425, 230] width 851 height 460
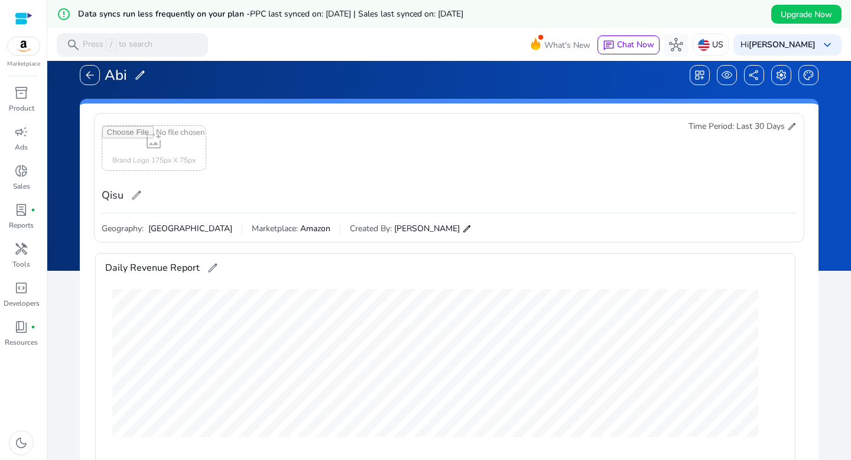
click at [24, 19] on div at bounding box center [24, 19] width 18 height 14
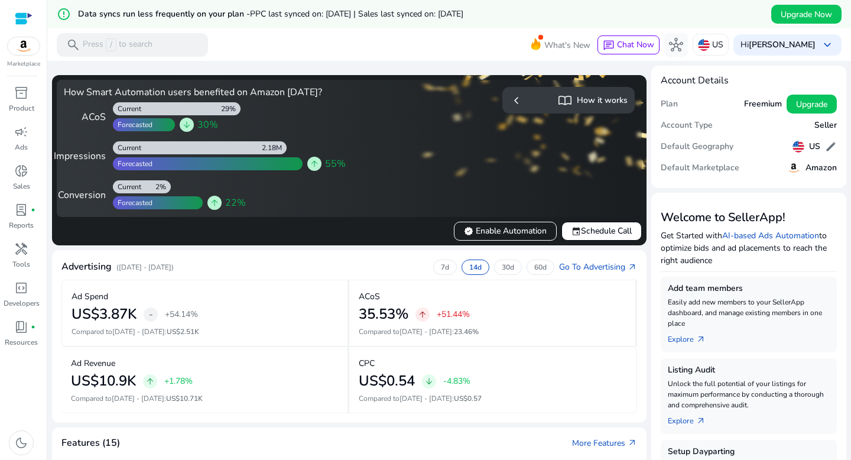
click at [19, 55] on div at bounding box center [23, 46] width 33 height 19
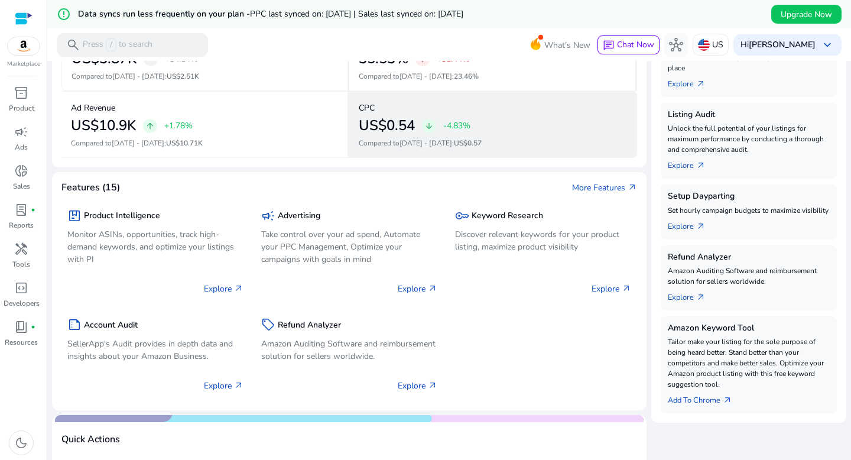
scroll to position [265, 0]
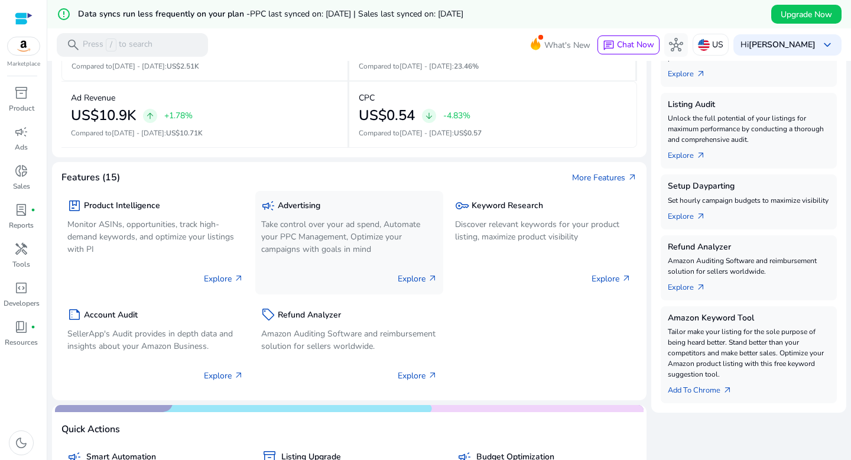
click at [328, 230] on p "Take control over your ad spend, Automate your PPC Management, Optimize your ca…" at bounding box center [349, 236] width 176 height 37
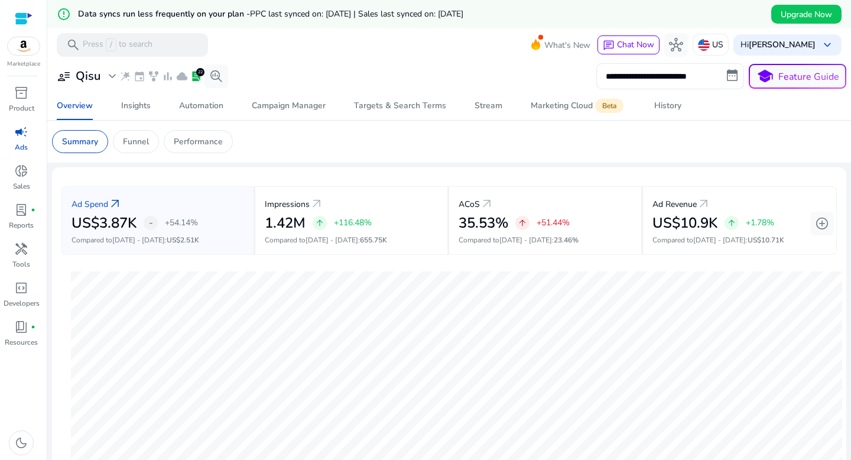
click at [721, 76] on input "**********" at bounding box center [670, 76] width 148 height 26
select select "*"
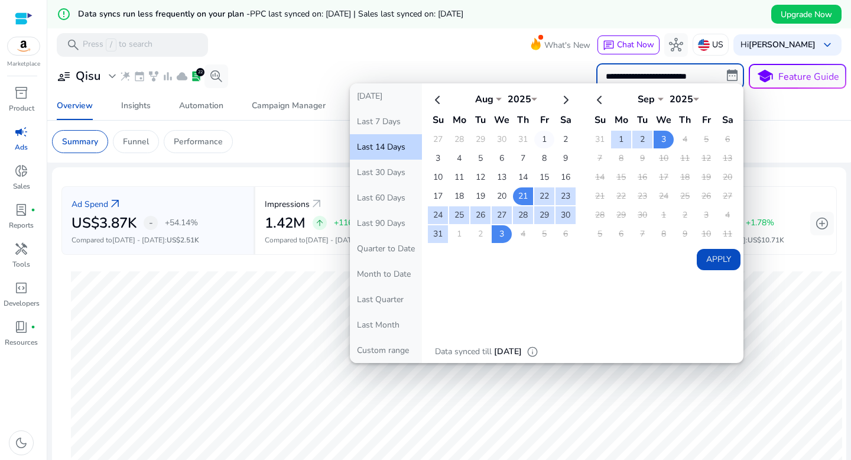
click at [541, 141] on td "1" at bounding box center [544, 140] width 20 height 18
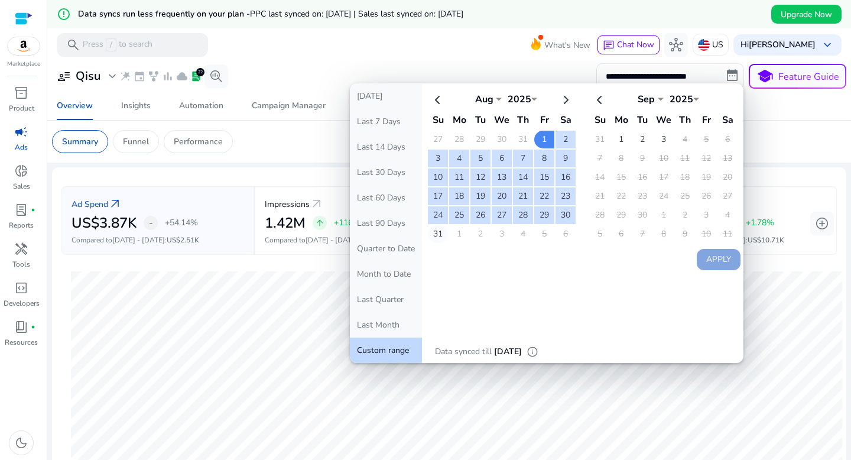
click at [436, 235] on td "31" at bounding box center [438, 234] width 20 height 18
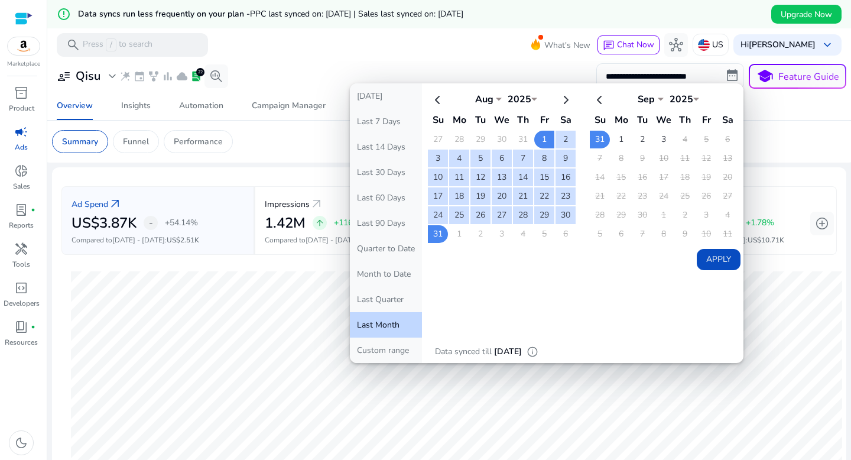
click at [723, 265] on button "Apply" at bounding box center [719, 259] width 44 height 21
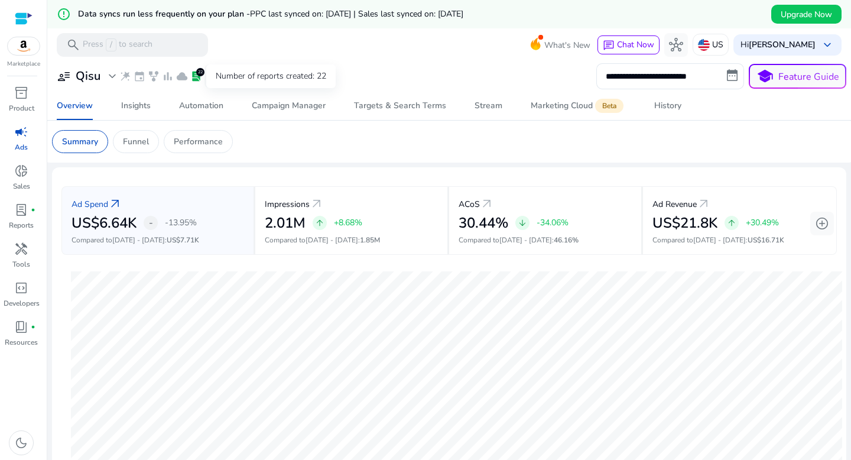
click at [197, 76] on span "lab_profile" at bounding box center [196, 76] width 12 height 12
click at [417, 63] on div "**********" at bounding box center [449, 76] width 794 height 26
click at [22, 173] on span "donut_small" at bounding box center [21, 171] width 14 height 14
select select "*"
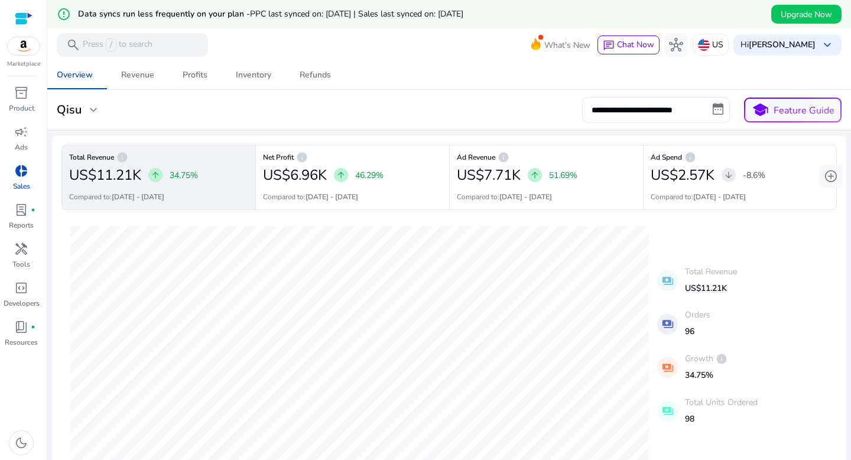
click at [653, 112] on input "**********" at bounding box center [656, 110] width 148 height 26
select select "*"
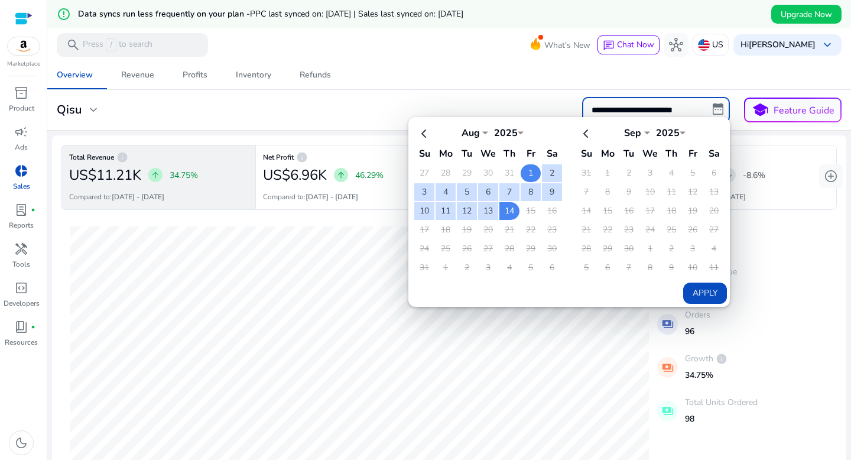
click at [527, 171] on td "1" at bounding box center [530, 173] width 20 height 18
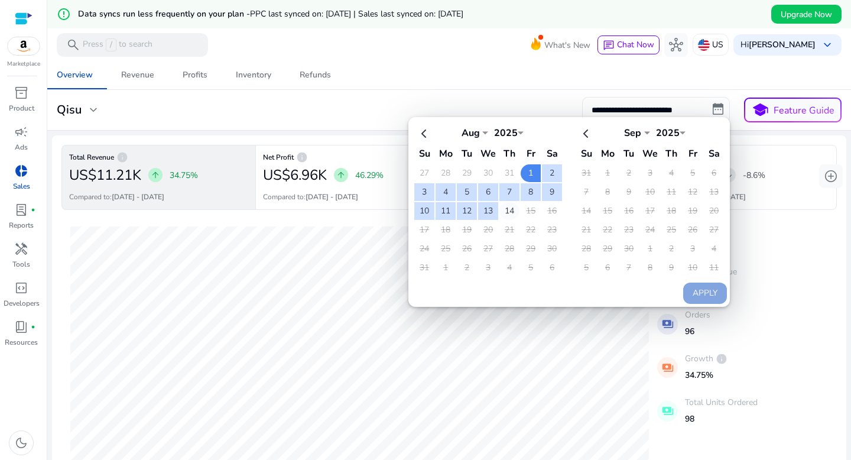
click at [507, 214] on td "14" at bounding box center [509, 211] width 20 height 18
click at [517, 108] on div "**********" at bounding box center [449, 110] width 794 height 26
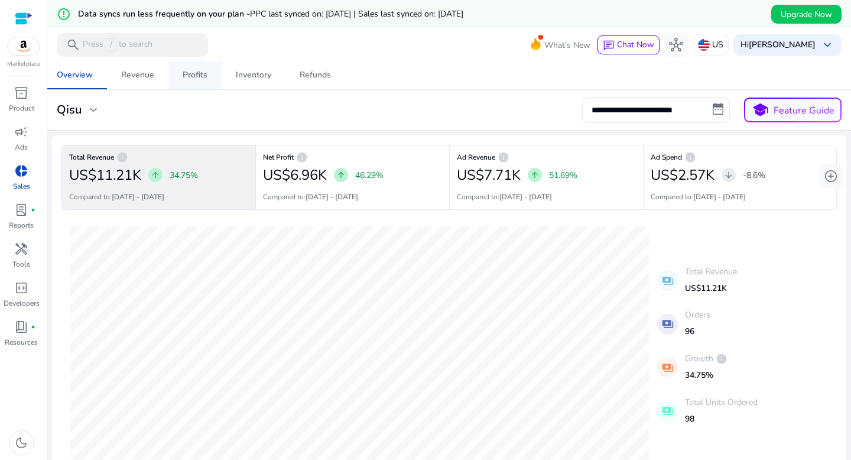
click at [187, 74] on div "Profits" at bounding box center [195, 75] width 25 height 8
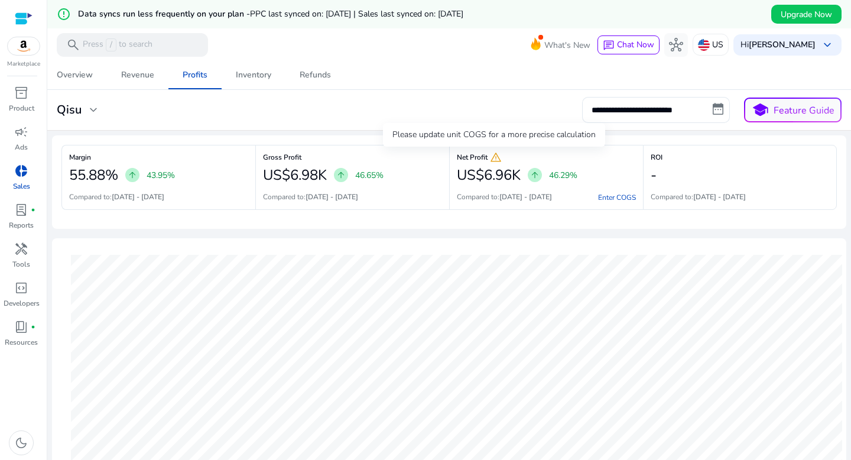
click at [493, 158] on span "warning" at bounding box center [496, 157] width 12 height 12
